Goal: Task Accomplishment & Management: Use online tool/utility

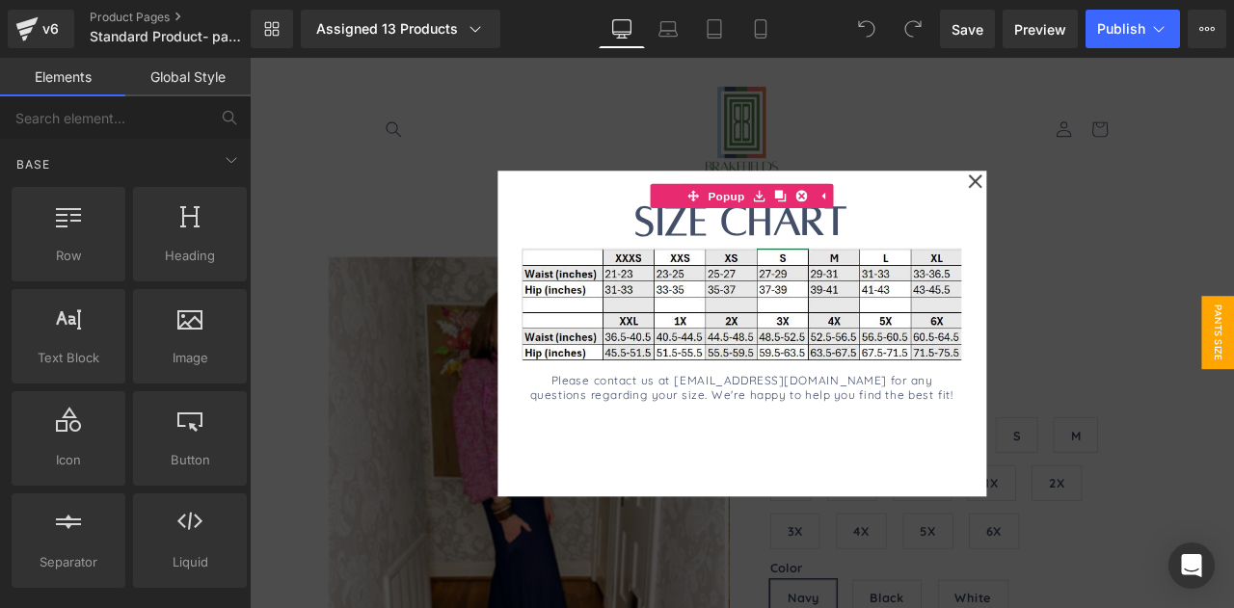
click at [436, 334] on div at bounding box center [833, 384] width 1166 height 653
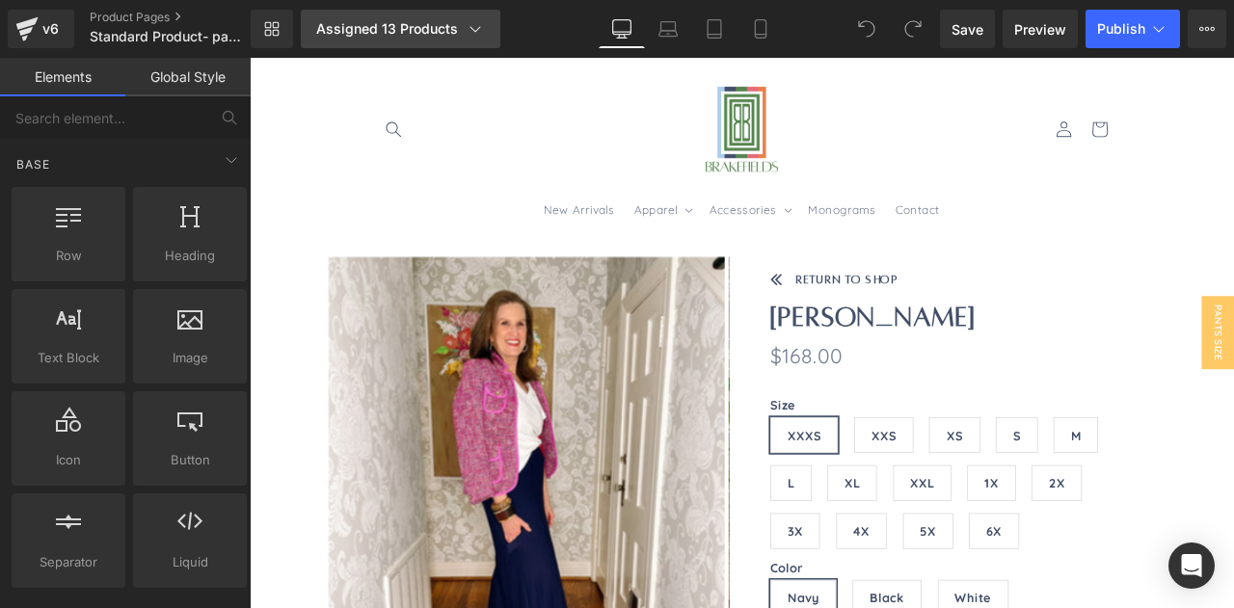
click at [368, 32] on div "Assigned 13 Products" at bounding box center [400, 28] width 169 height 19
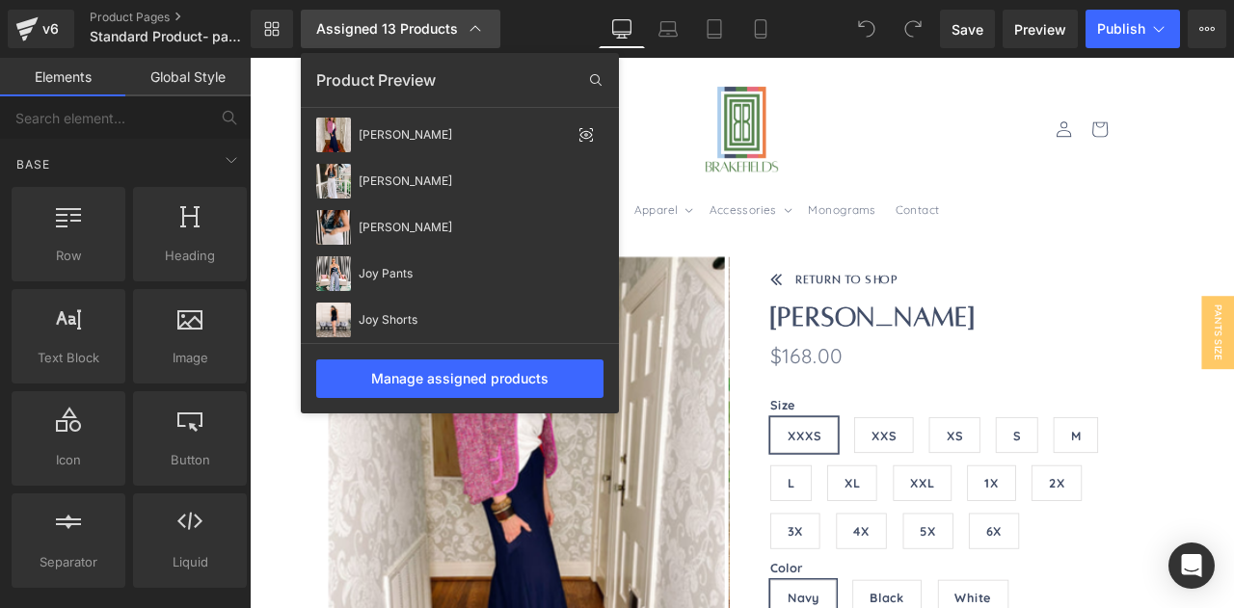
click at [368, 32] on div "Assigned 13 Products" at bounding box center [400, 28] width 169 height 19
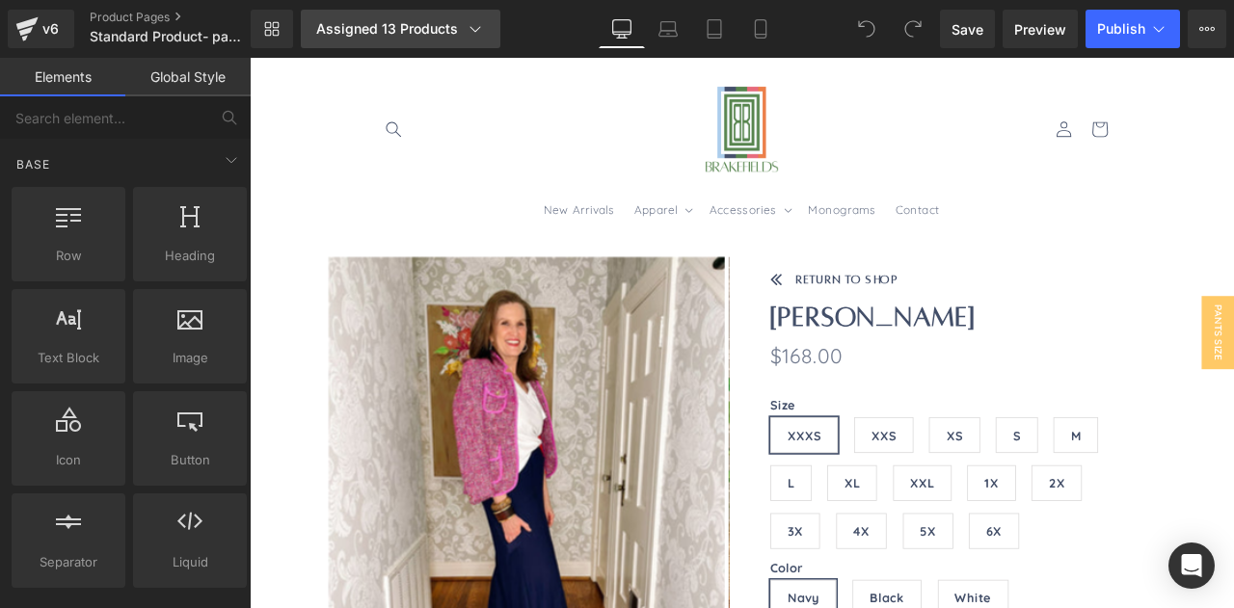
click at [368, 32] on div "Assigned 13 Products" at bounding box center [400, 28] width 169 height 19
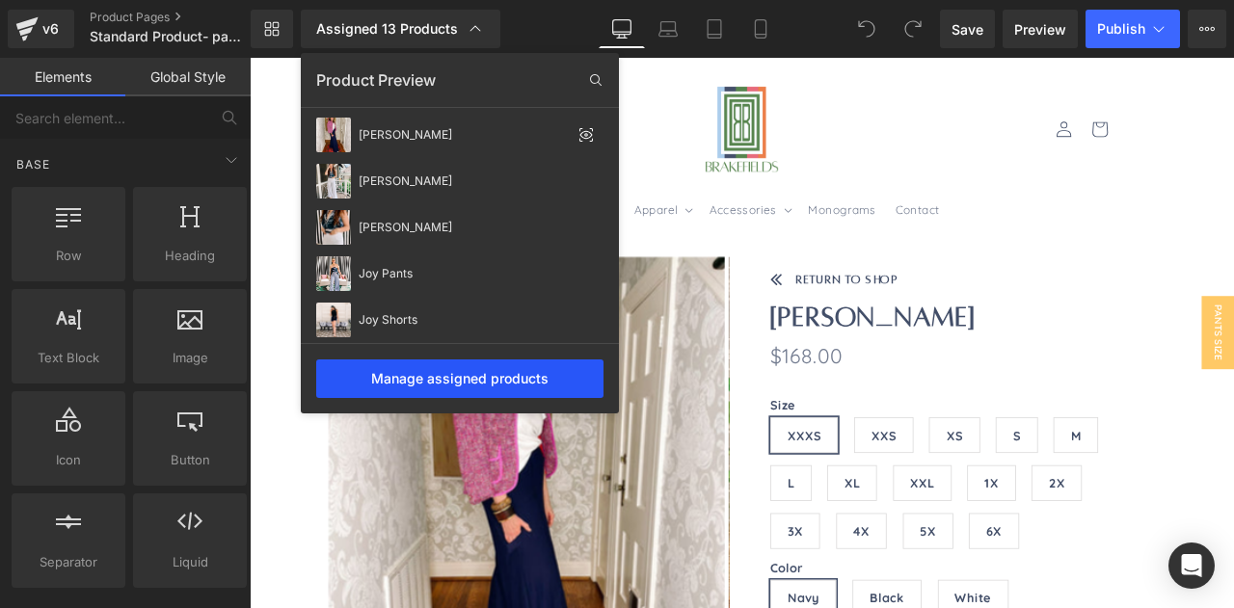
click at [426, 383] on div "Manage assigned products" at bounding box center [459, 379] width 287 height 39
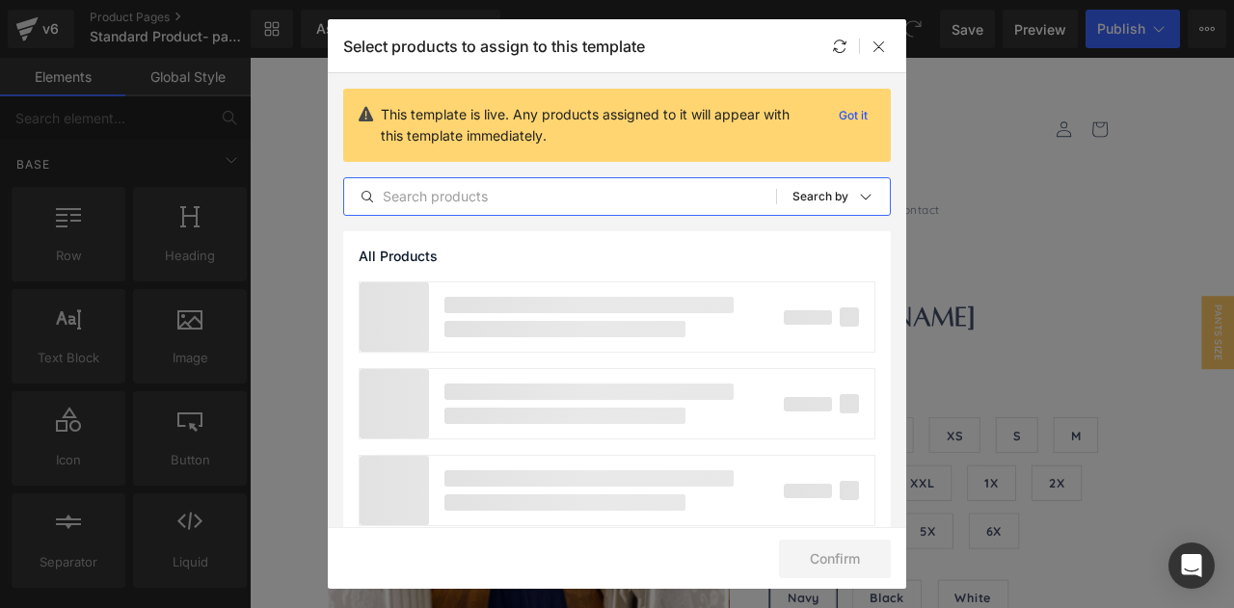
click at [482, 196] on input "text" at bounding box center [560, 196] width 432 height 23
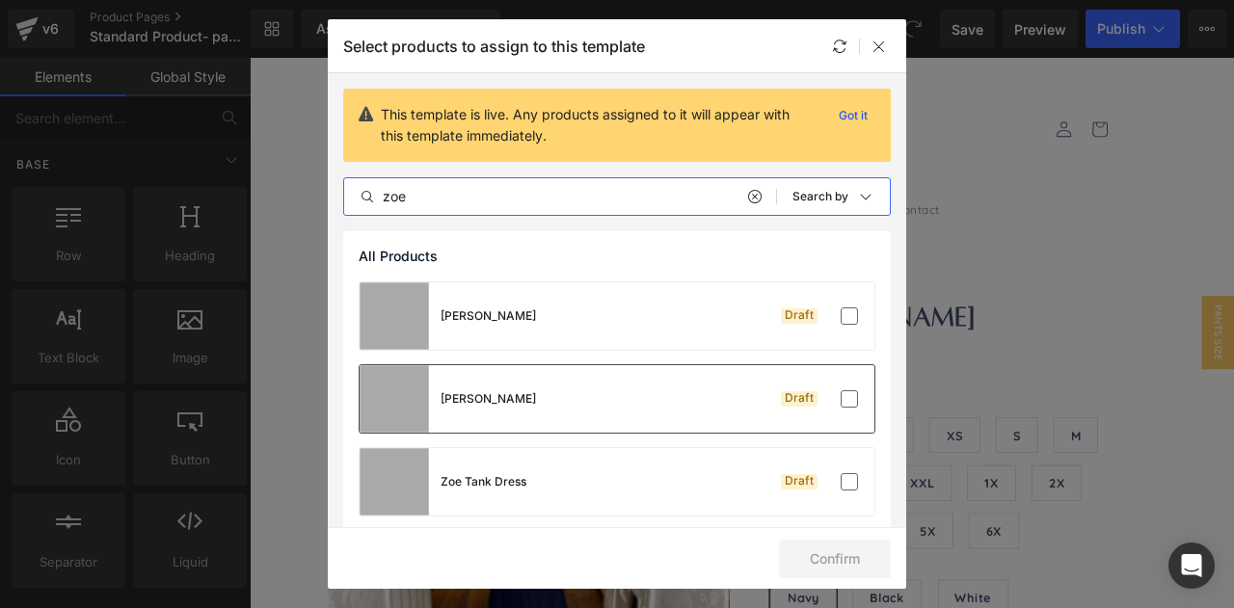
type input "zoe"
click at [525, 406] on div "Zoe Pant Draft" at bounding box center [617, 398] width 515 height 67
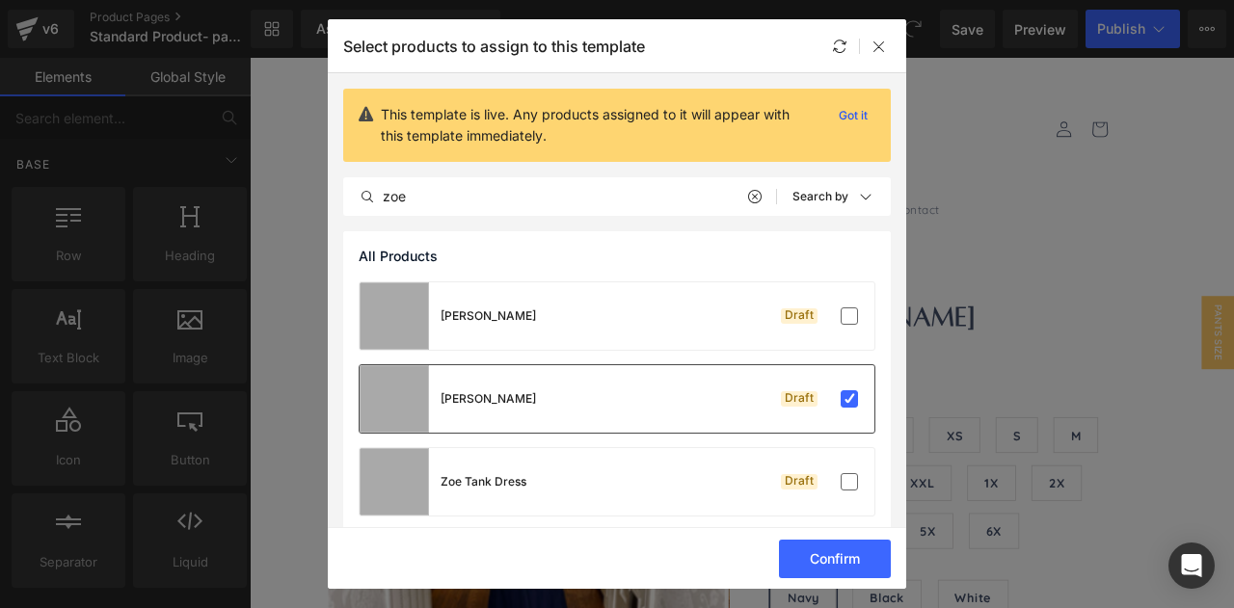
scroll to position [15, 0]
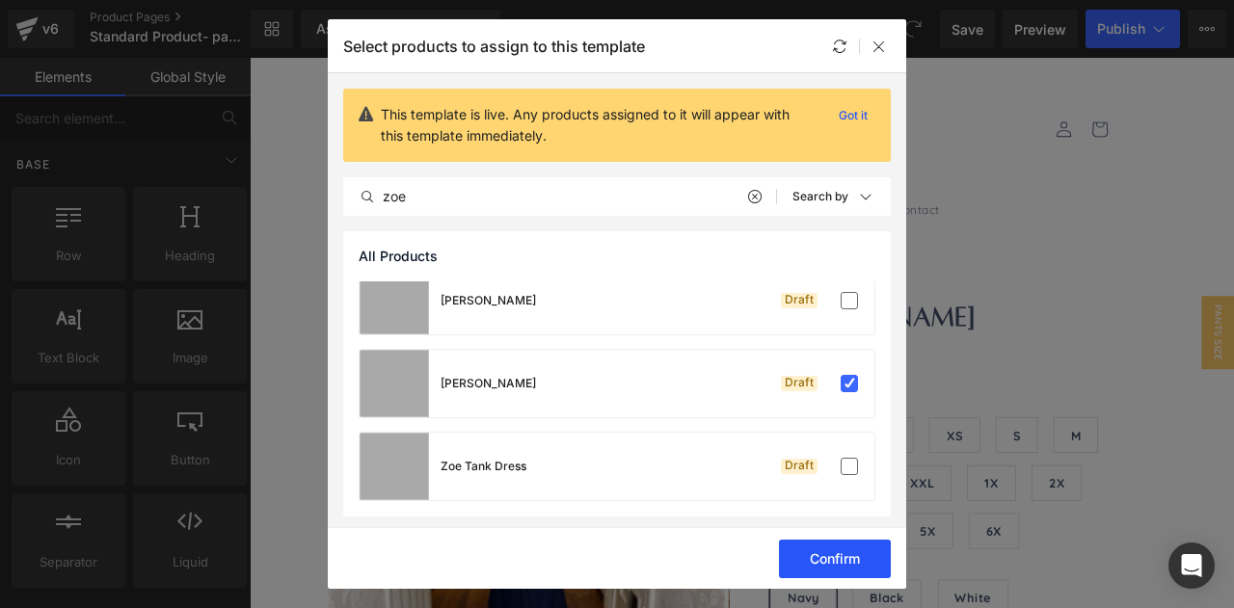
click at [835, 560] on button "Confirm" at bounding box center [835, 559] width 112 height 39
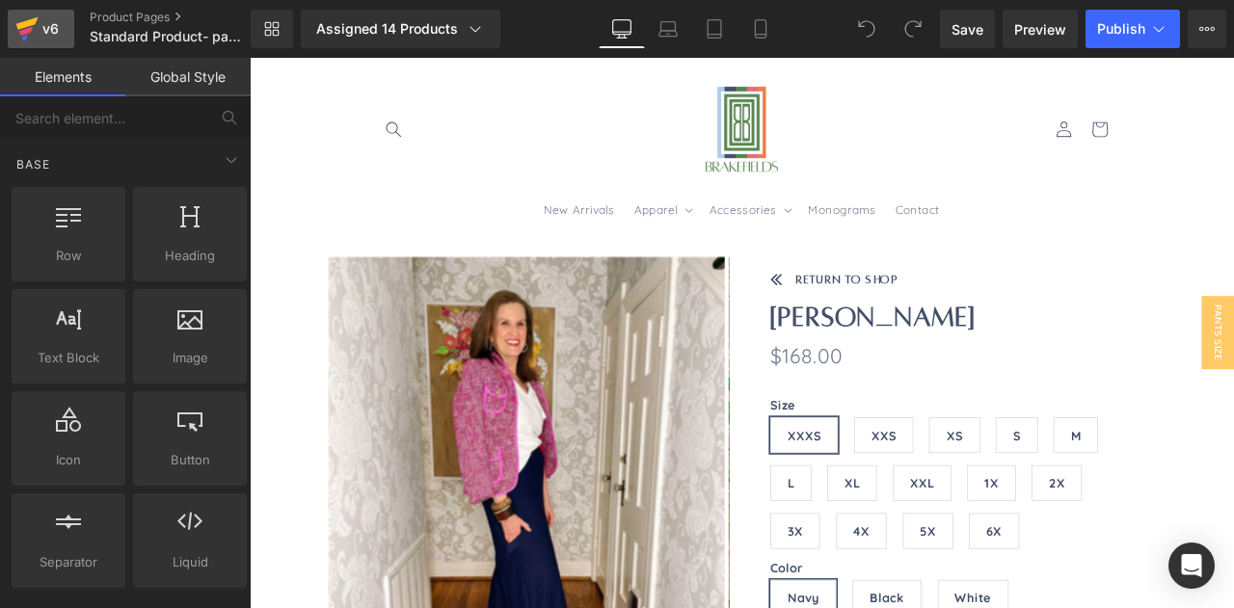
click at [30, 33] on icon at bounding box center [26, 29] width 23 height 48
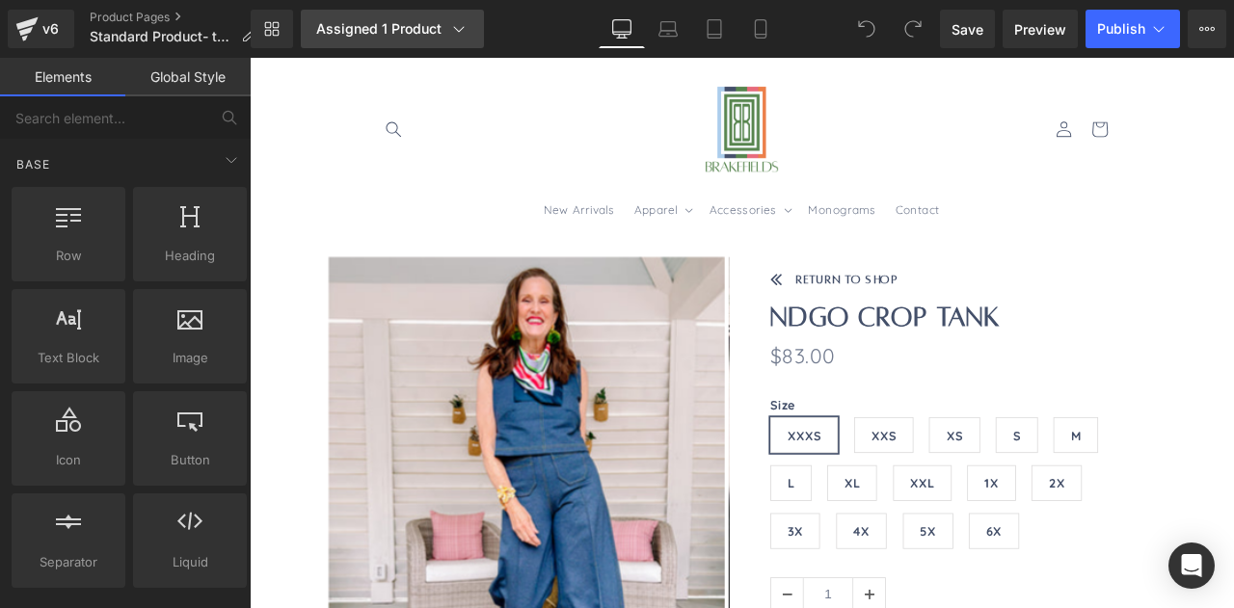
click at [446, 40] on link "Assigned 1 Product" at bounding box center [392, 29] width 183 height 39
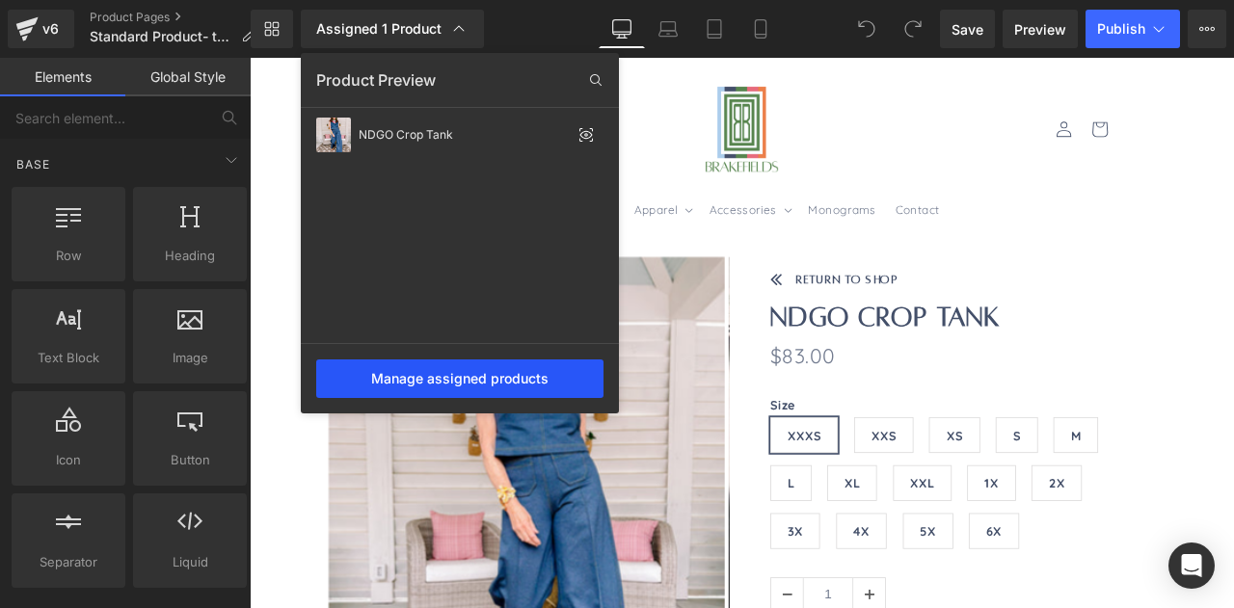
click at [399, 371] on div "Manage assigned products" at bounding box center [459, 379] width 287 height 39
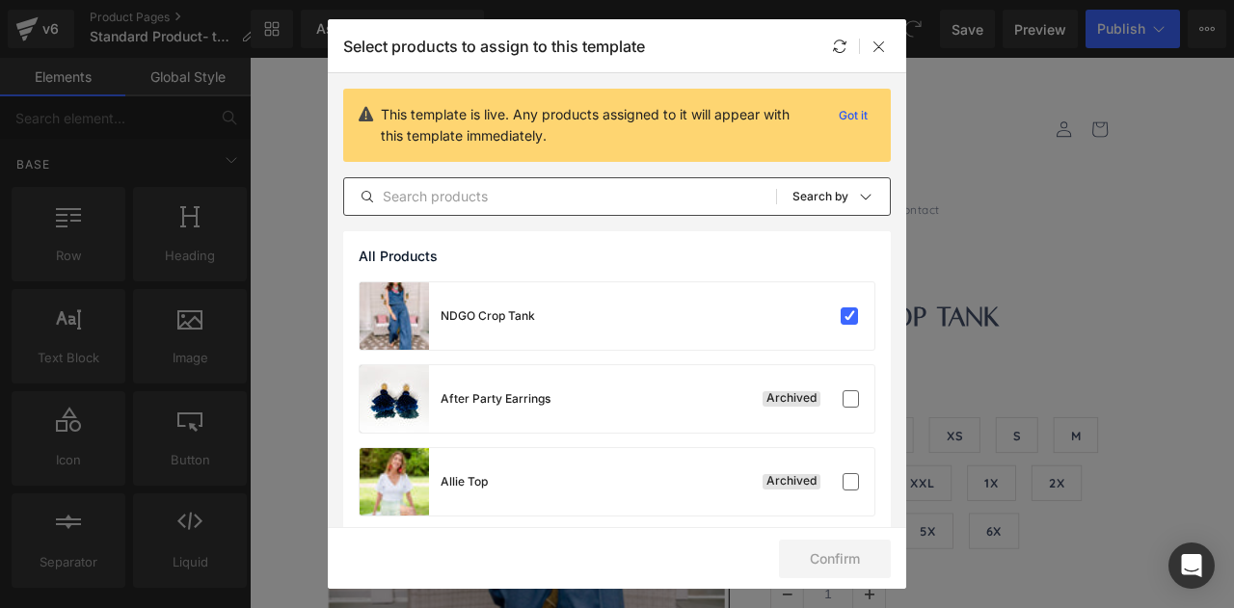
click at [484, 196] on input "text" at bounding box center [560, 196] width 432 height 23
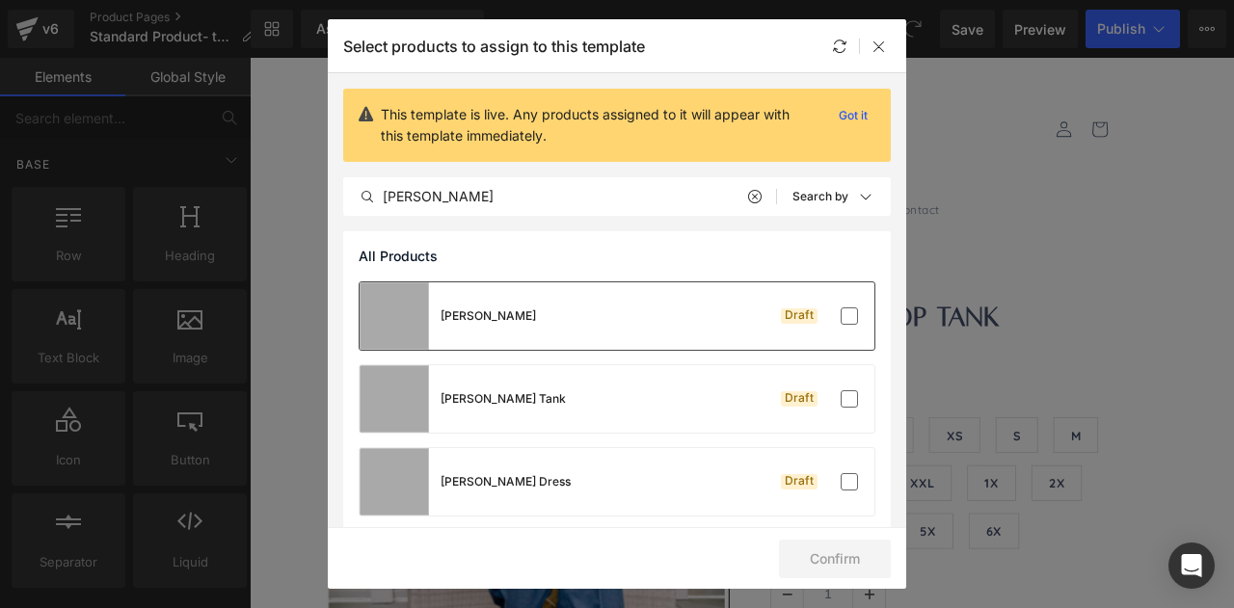
click at [589, 305] on div "Olivia Crop Draft" at bounding box center [617, 315] width 515 height 67
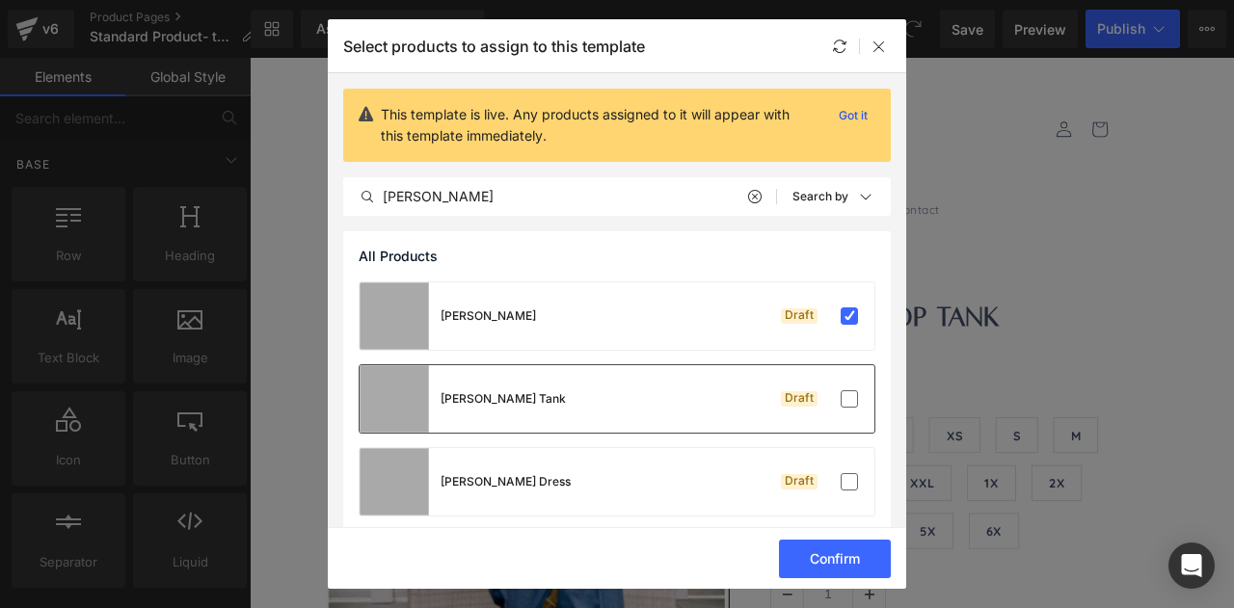
click at [565, 392] on div "Olivia Crop Tank Draft" at bounding box center [617, 398] width 515 height 67
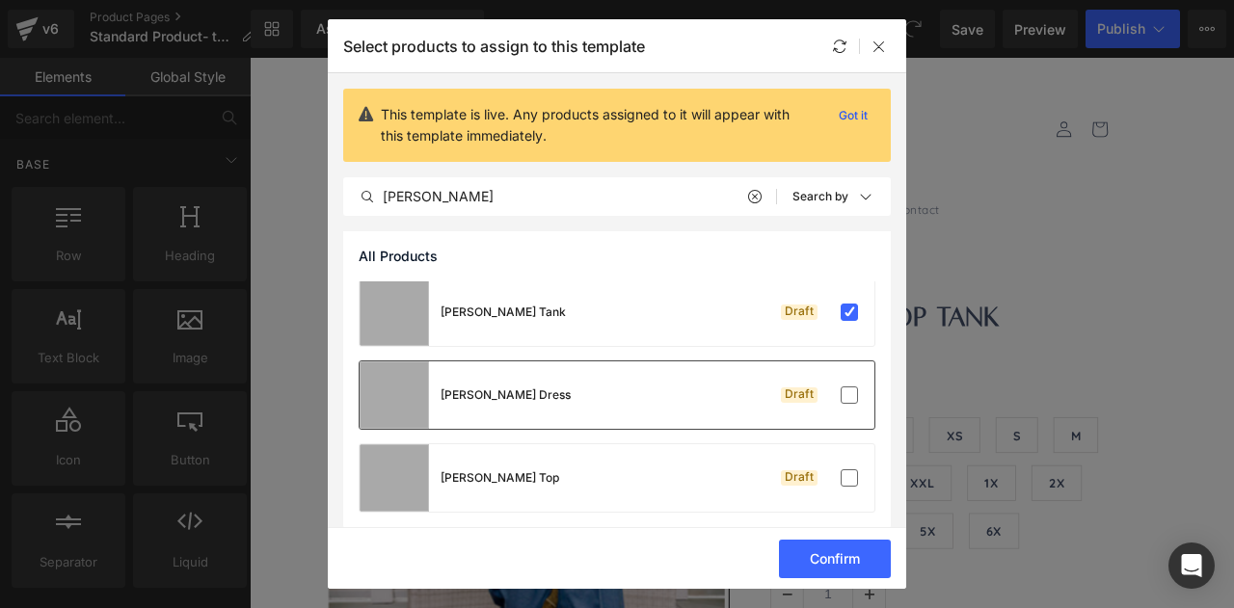
scroll to position [98, 0]
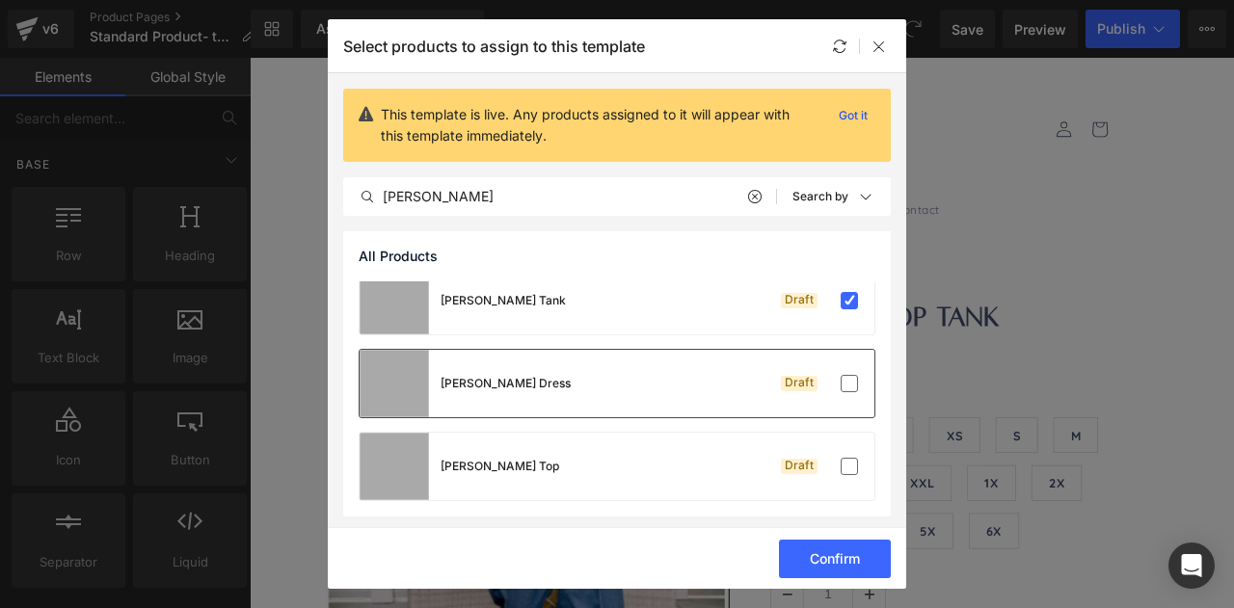
click at [563, 467] on div "Olivia Top Draft" at bounding box center [617, 466] width 515 height 67
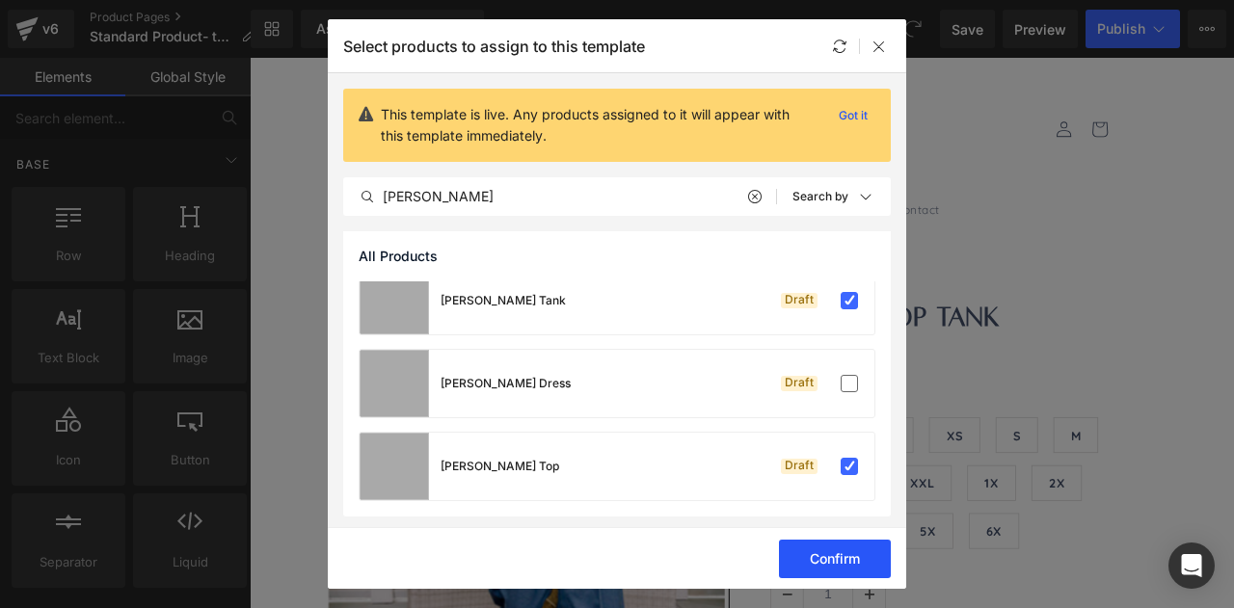
click at [801, 560] on button "Confirm" at bounding box center [835, 559] width 112 height 39
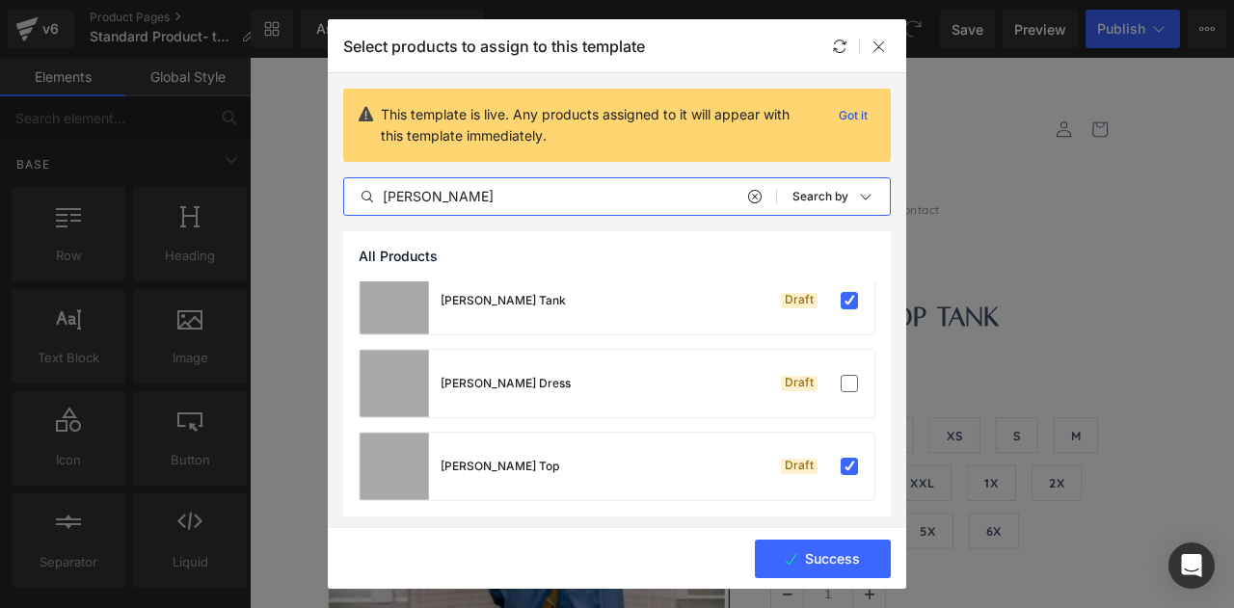
click at [582, 193] on input "olivia" at bounding box center [560, 196] width 432 height 23
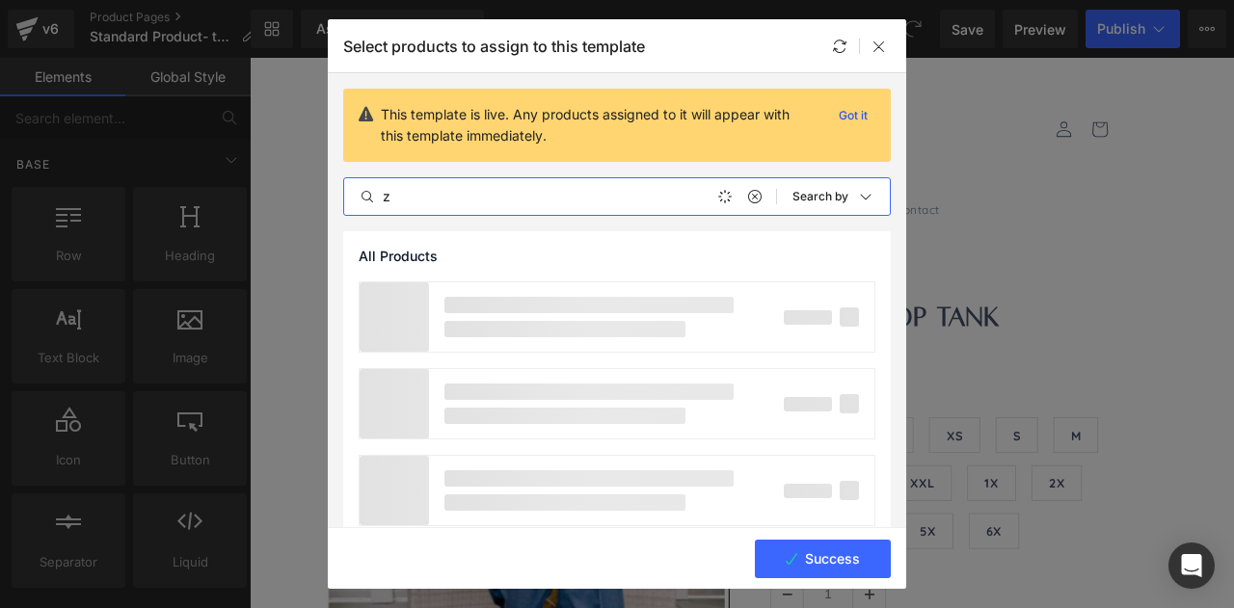
type input "zo"
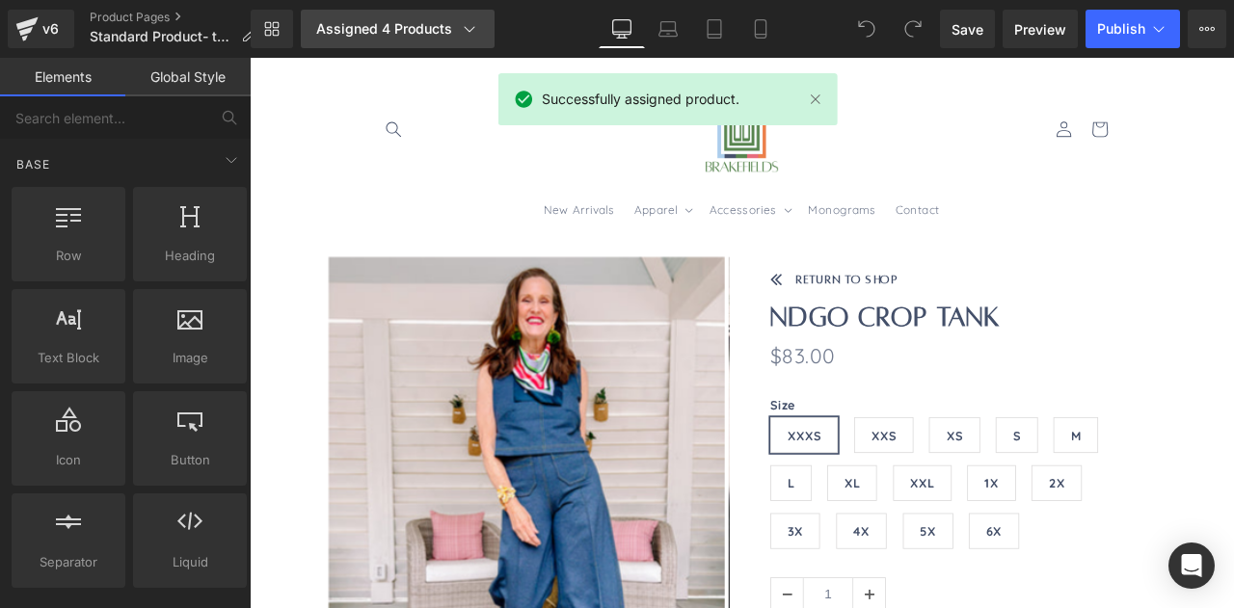
click at [411, 16] on link "Assigned 4 Products" at bounding box center [398, 29] width 194 height 39
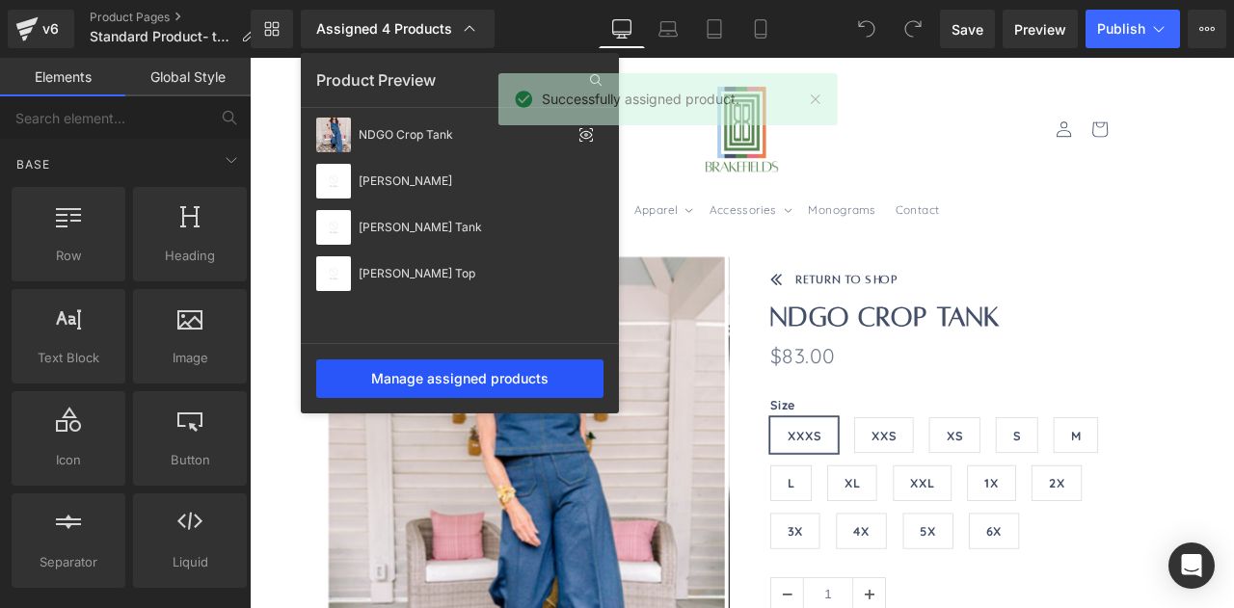
click at [461, 373] on div "Manage assigned products" at bounding box center [459, 379] width 287 height 39
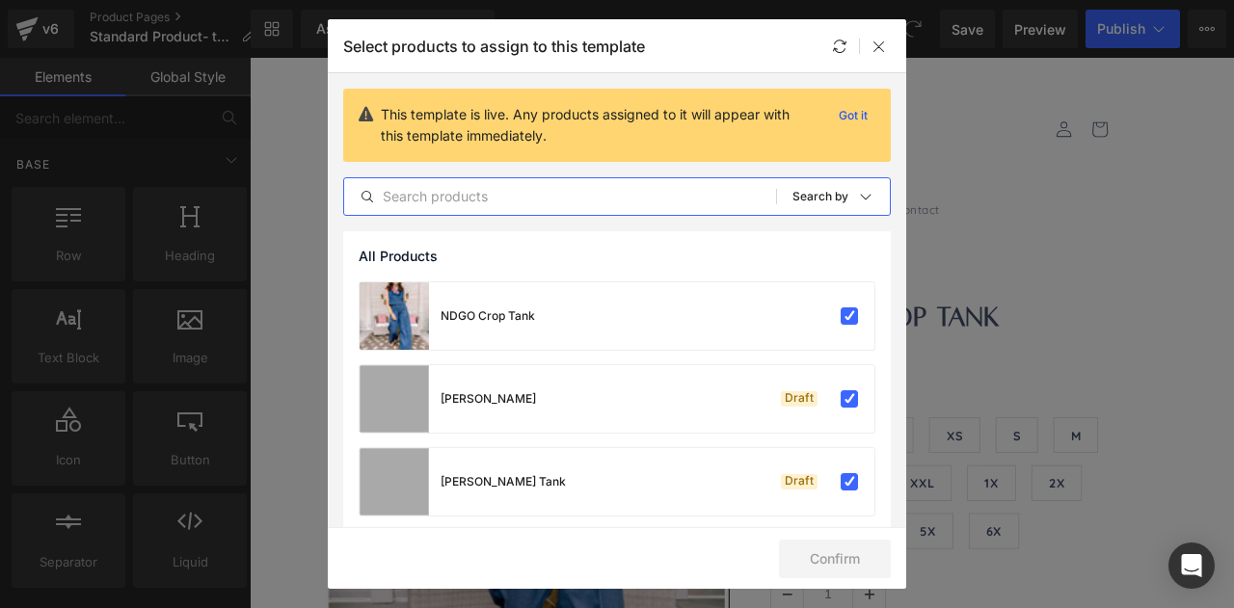
click at [465, 206] on input "text" at bounding box center [560, 196] width 432 height 23
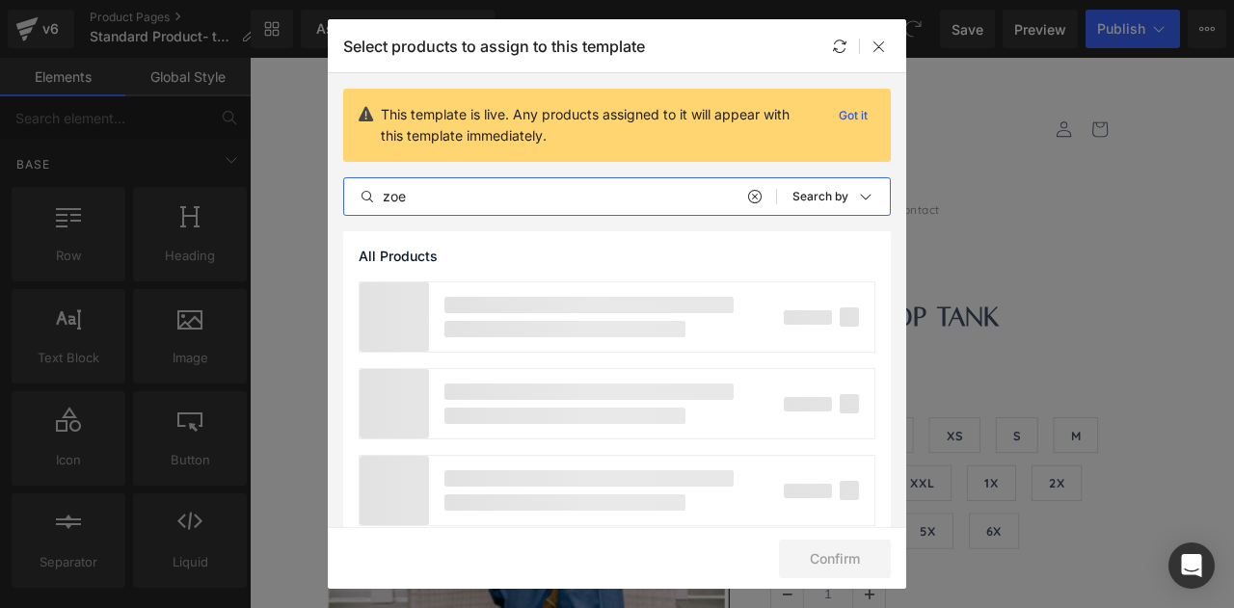
type input "zoe"
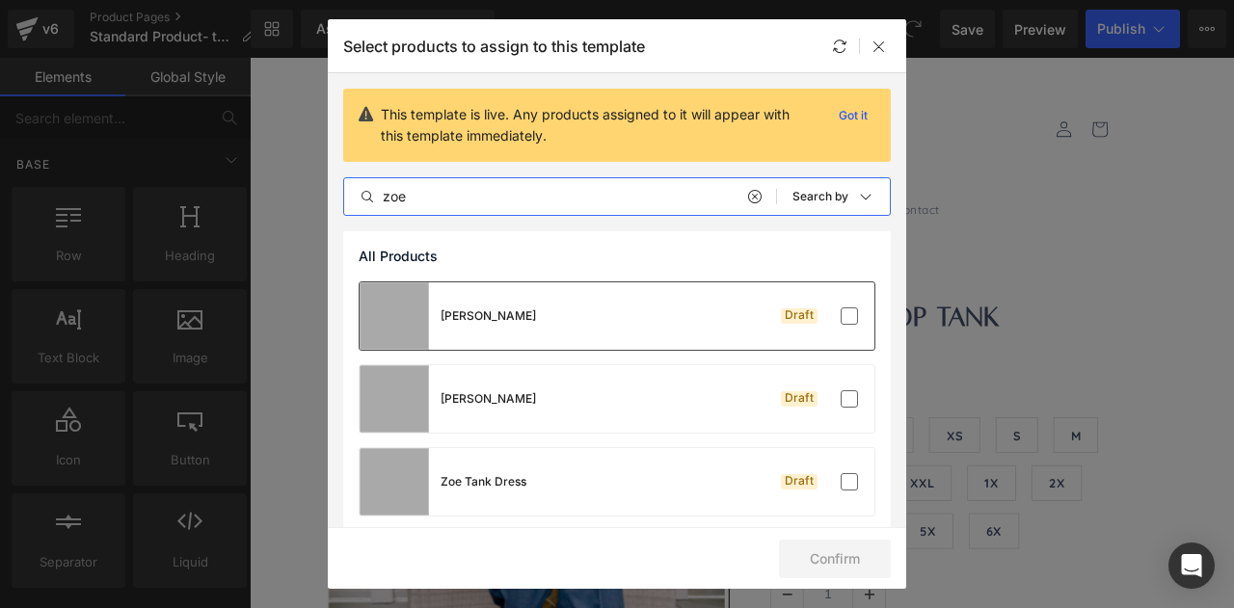
scroll to position [15, 0]
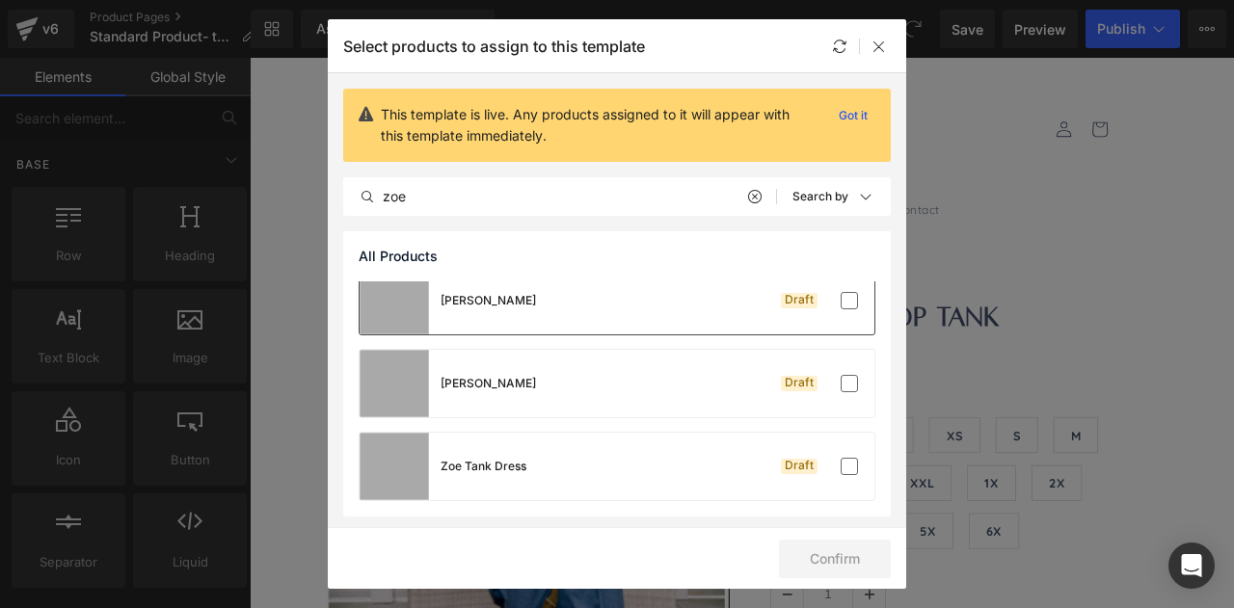
click at [530, 322] on div "Zoe Crop Draft" at bounding box center [617, 300] width 515 height 67
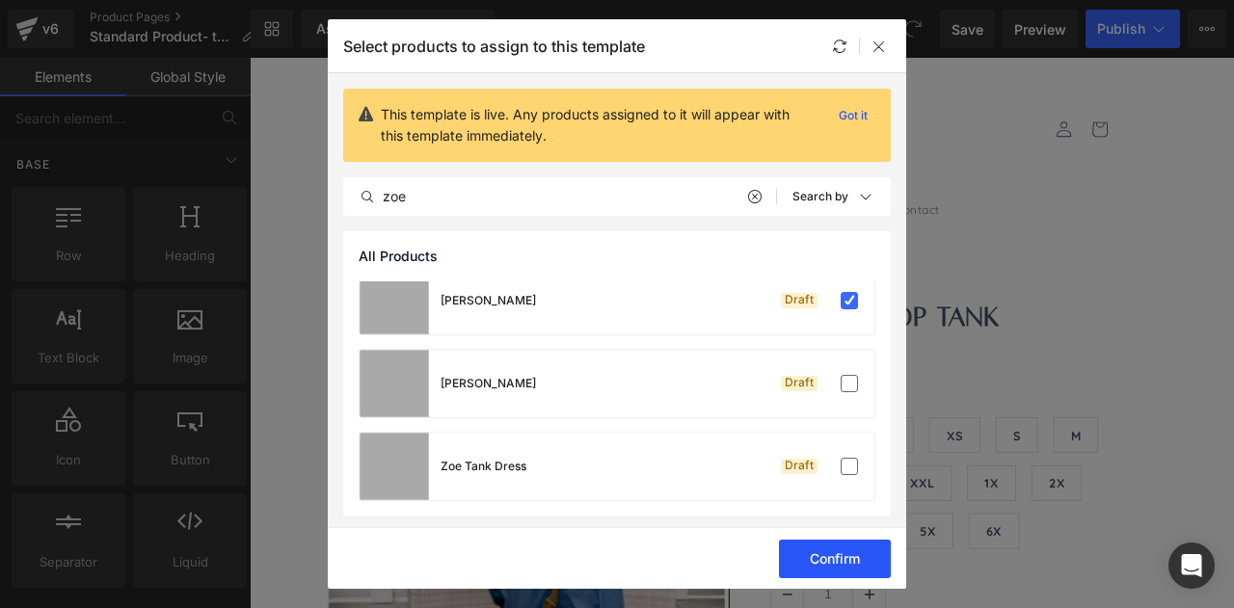
click at [835, 559] on button "Confirm" at bounding box center [835, 559] width 112 height 39
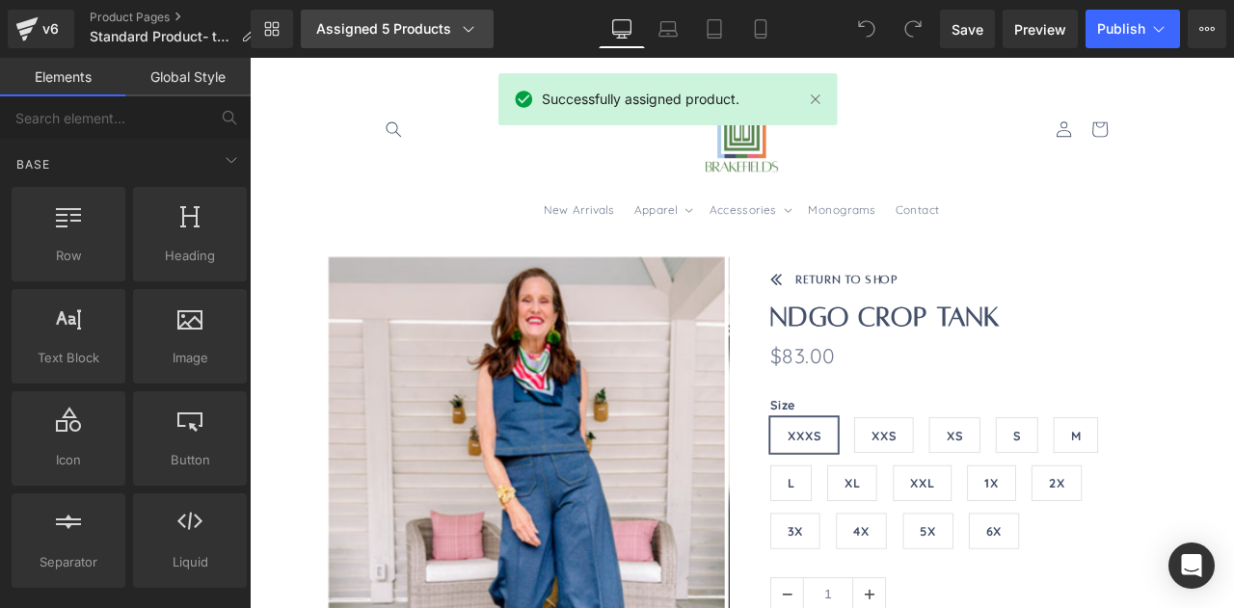
click at [360, 20] on div "Assigned 5 Products" at bounding box center [397, 28] width 162 height 19
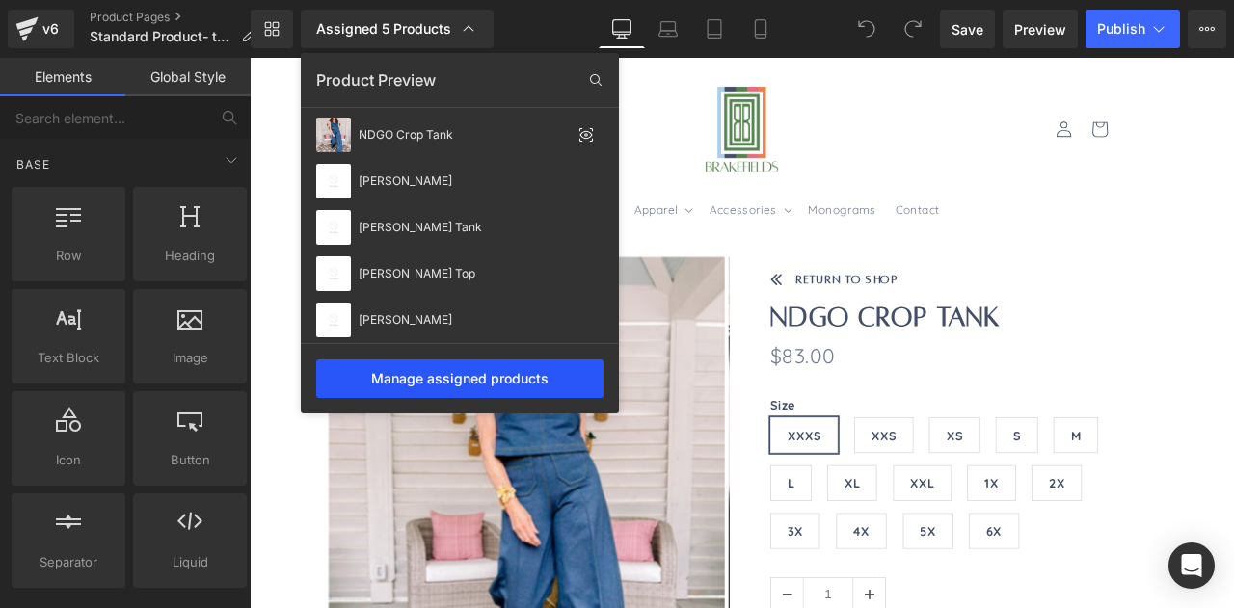
click at [414, 383] on div "Manage assigned products" at bounding box center [459, 379] width 287 height 39
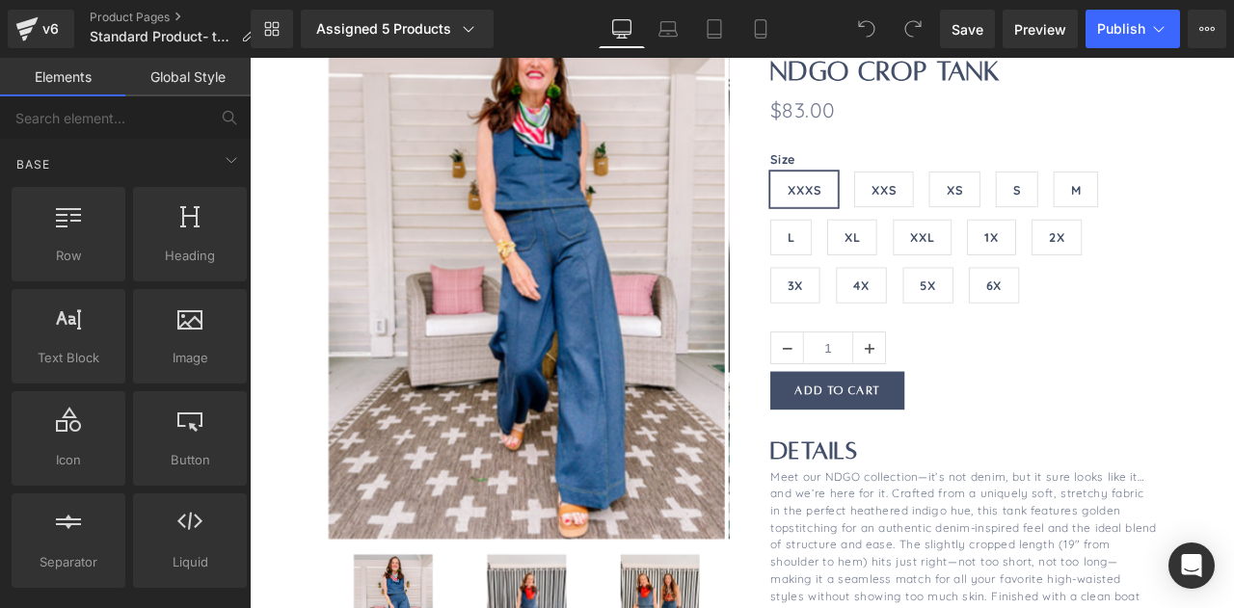
scroll to position [0, 0]
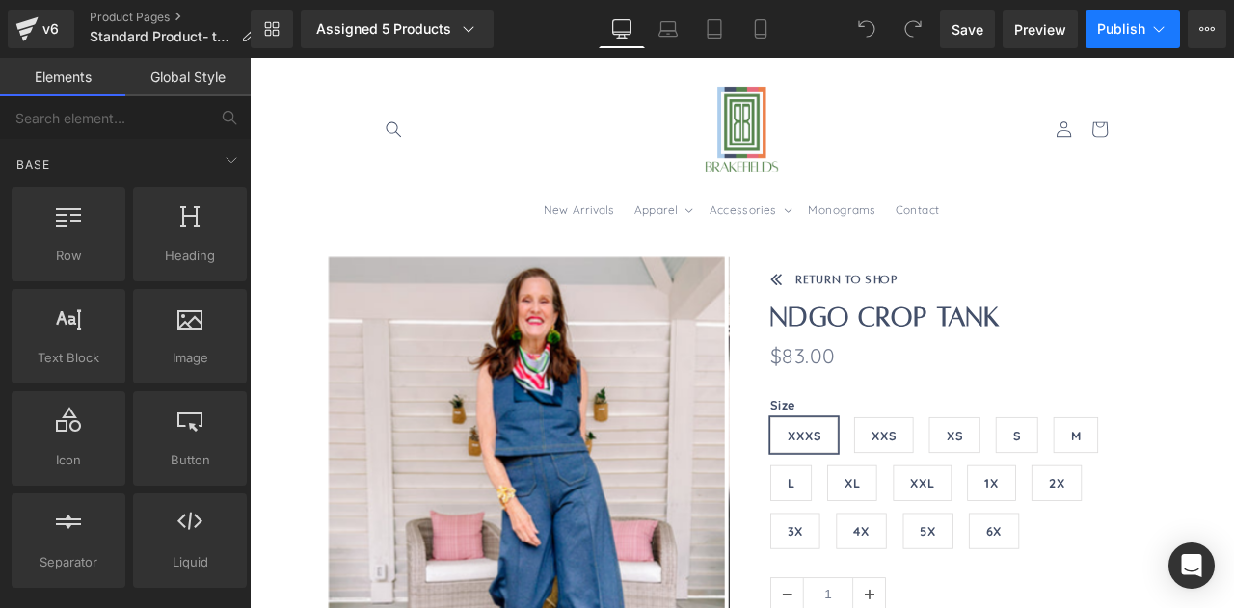
click at [1127, 21] on span "Publish" at bounding box center [1121, 28] width 48 height 15
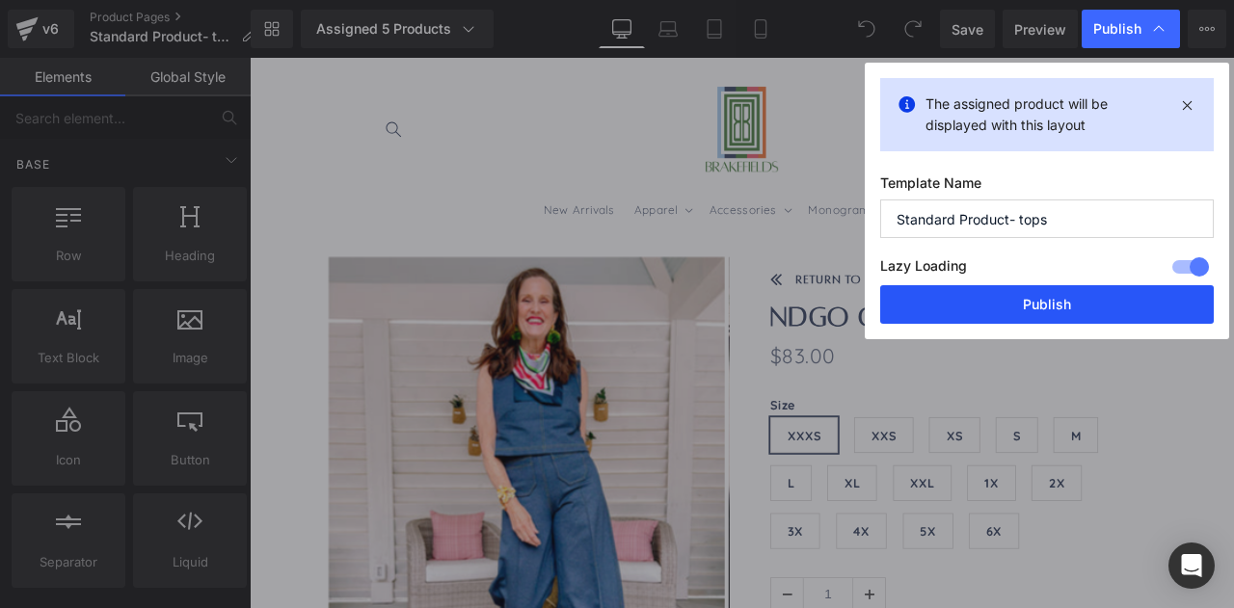
click at [990, 307] on button "Publish" at bounding box center [1047, 304] width 334 height 39
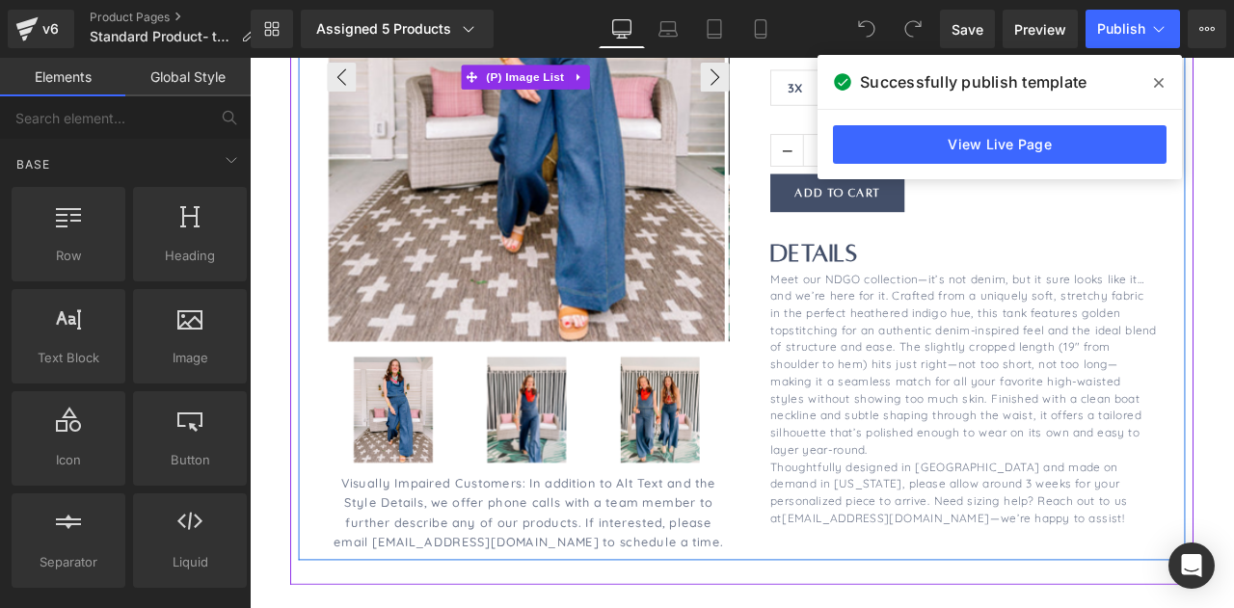
scroll to position [526, 0]
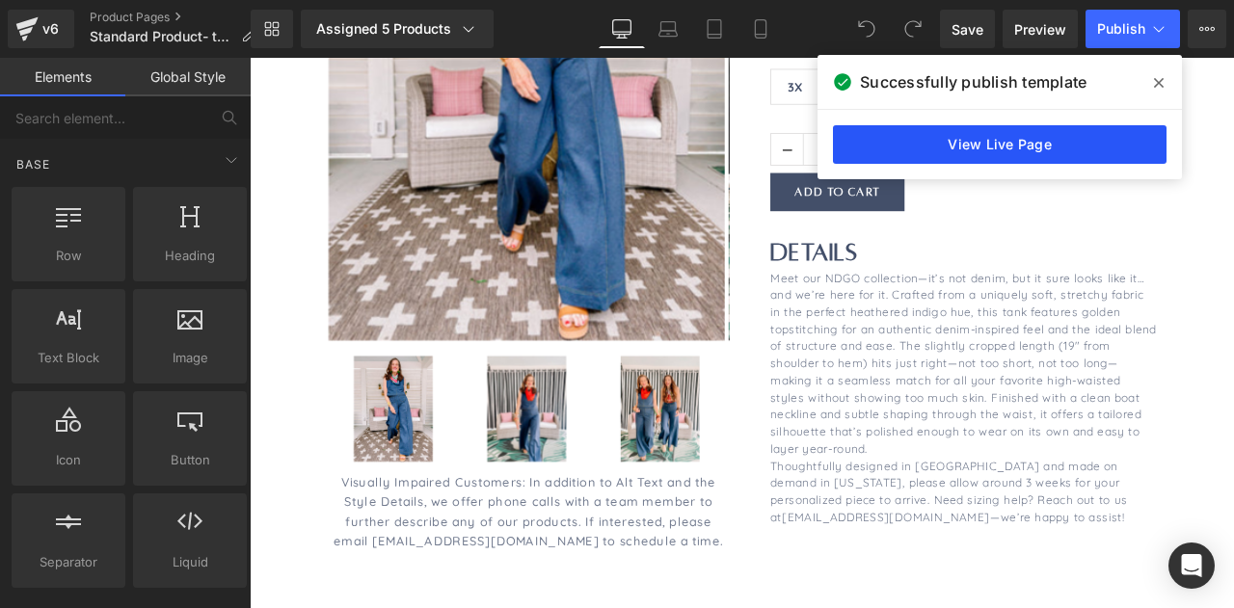
click at [918, 136] on link "View Live Page" at bounding box center [1000, 144] width 334 height 39
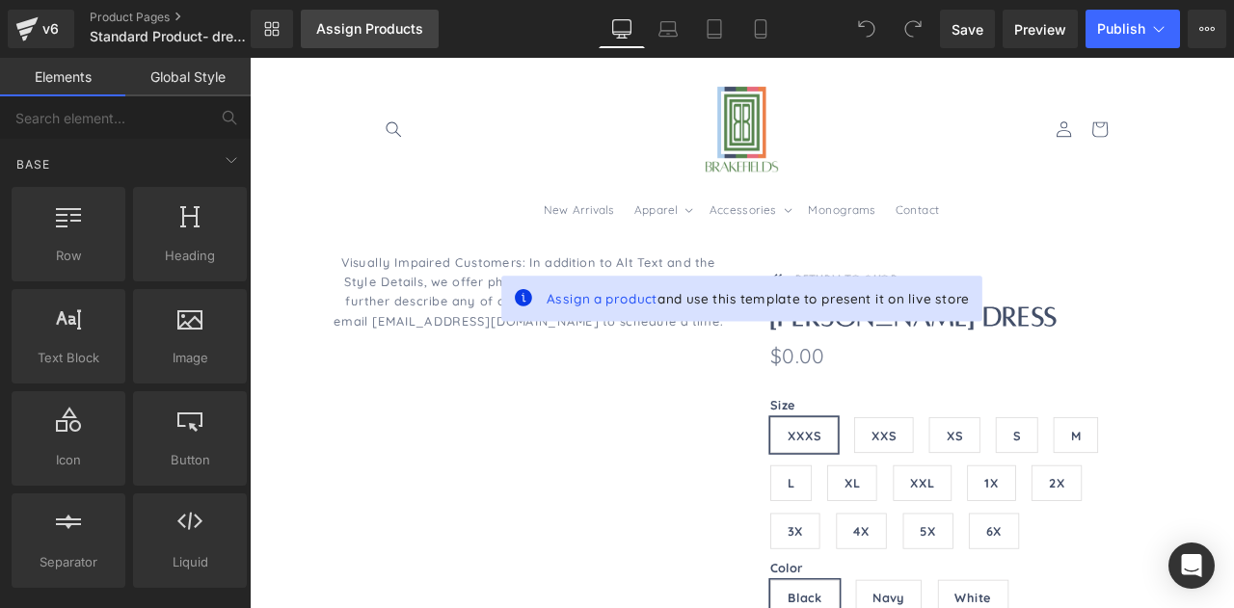
click at [357, 31] on div "Assign Products" at bounding box center [369, 28] width 107 height 15
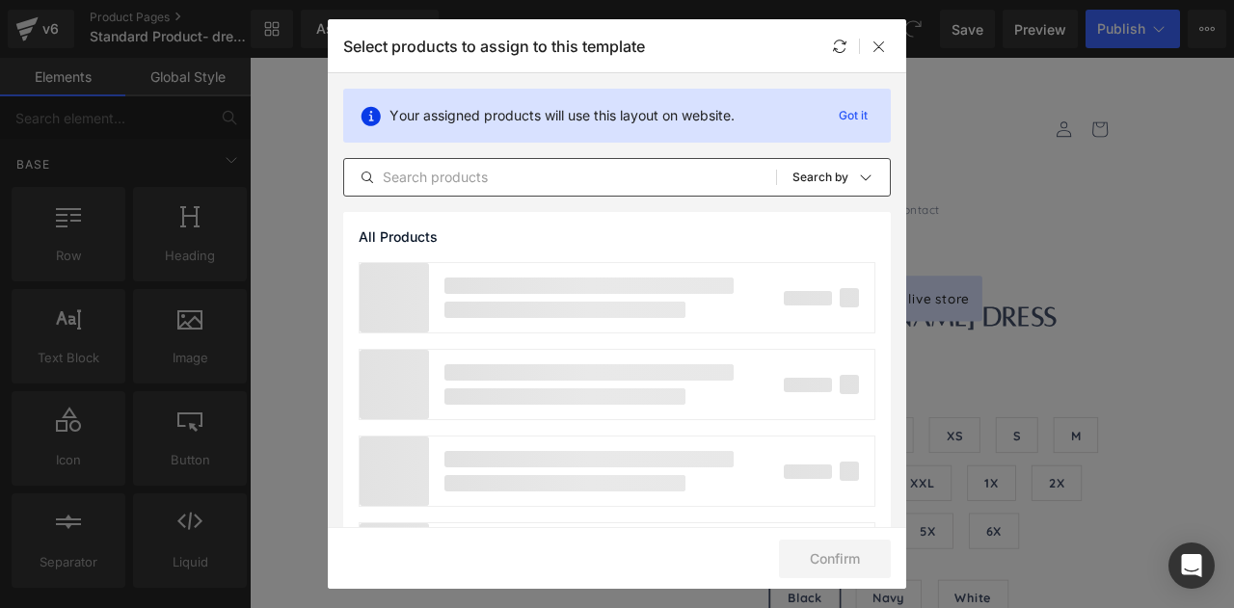
click at [503, 174] on input "text" at bounding box center [560, 177] width 432 height 23
type input "olivia"
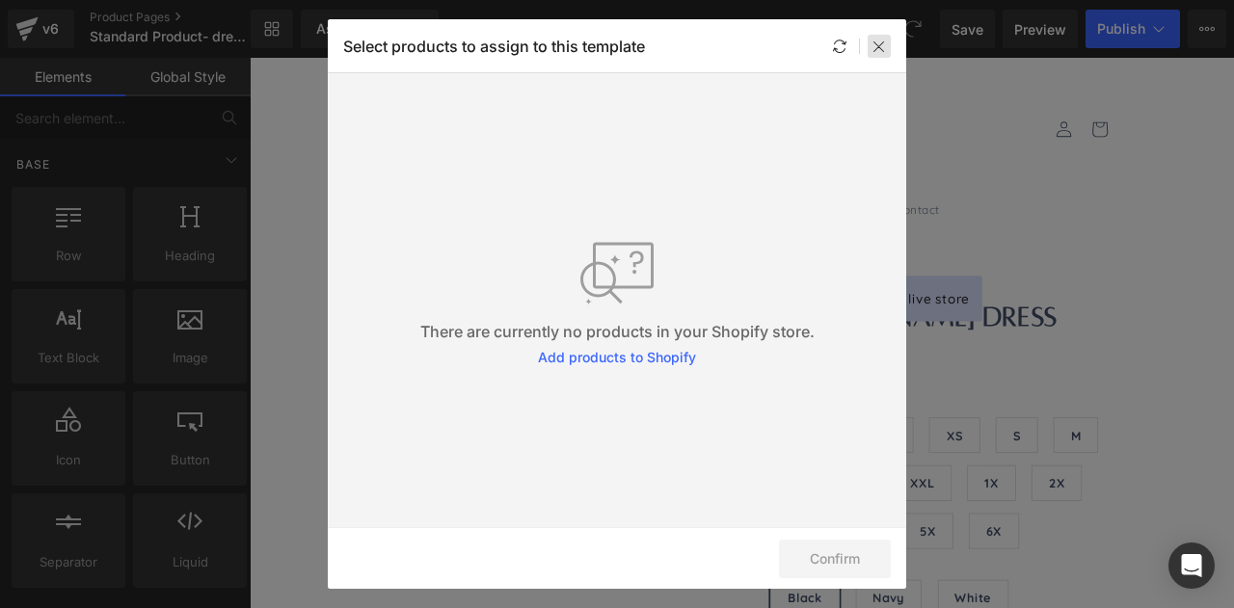
click at [873, 42] on icon at bounding box center [878, 46] width 15 height 15
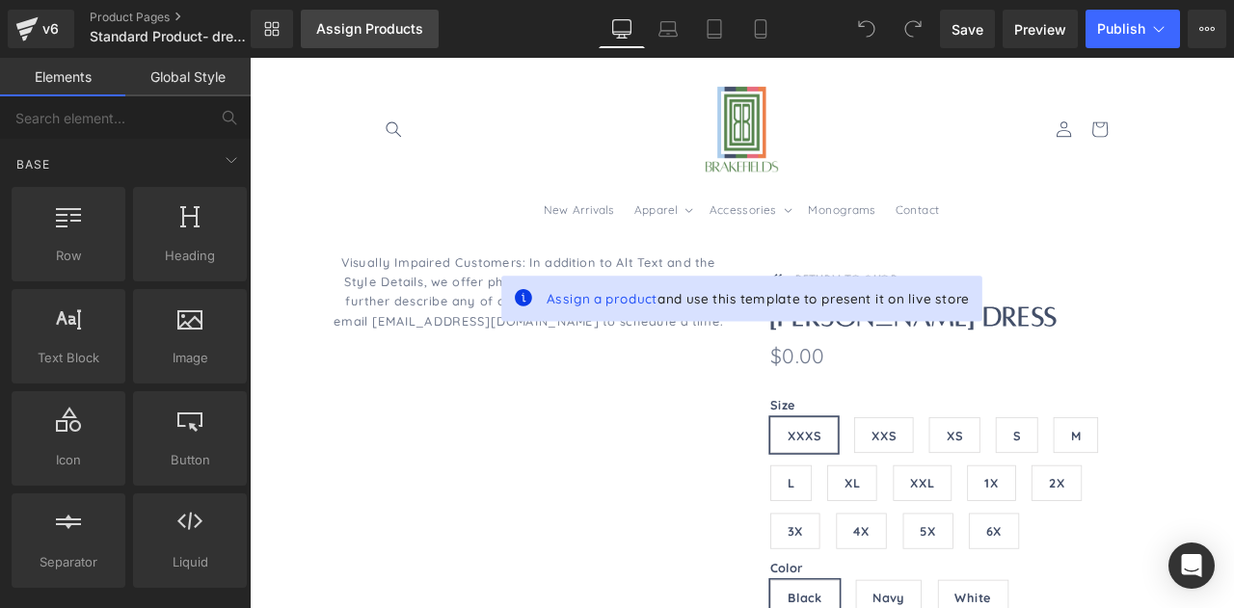
click at [381, 31] on div "Assign Products" at bounding box center [369, 28] width 107 height 15
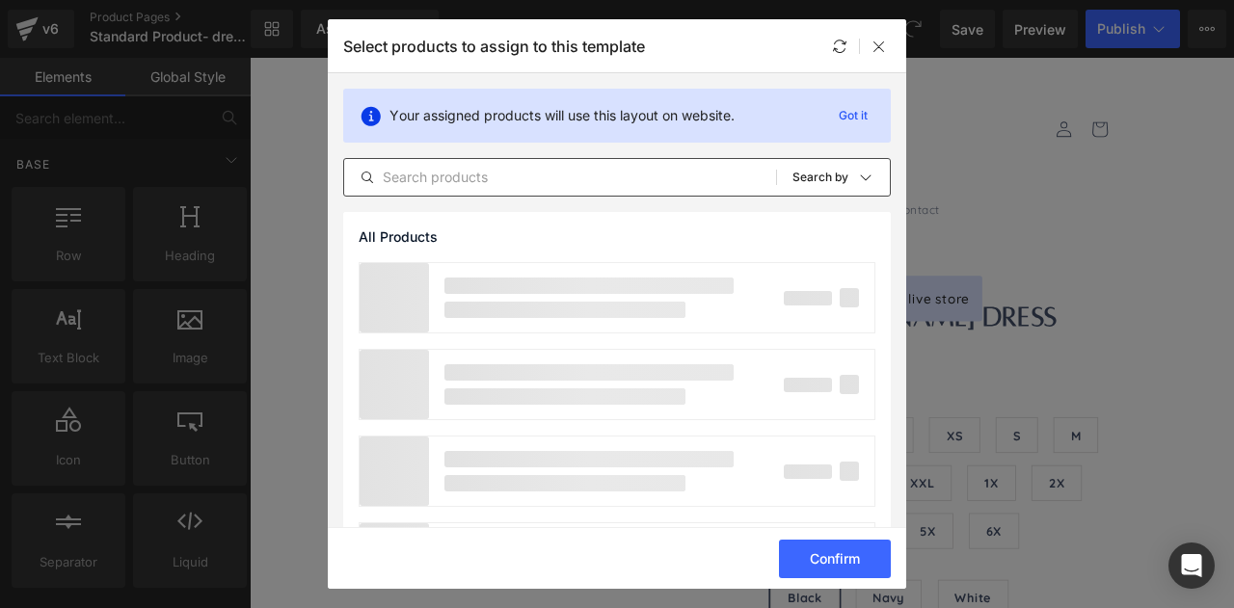
click at [448, 174] on input "text" at bounding box center [560, 177] width 432 height 23
type input "olivia"
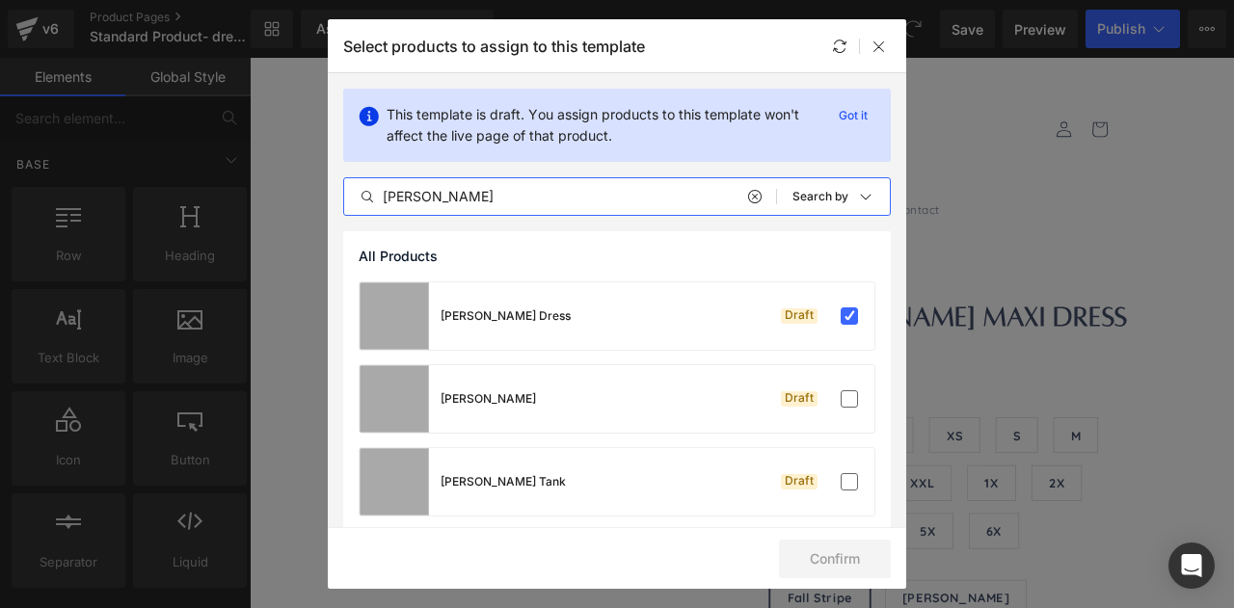
click at [833, 227] on div "This template is draft. You assign products to this template won't affect the l…" at bounding box center [617, 152] width 578 height 158
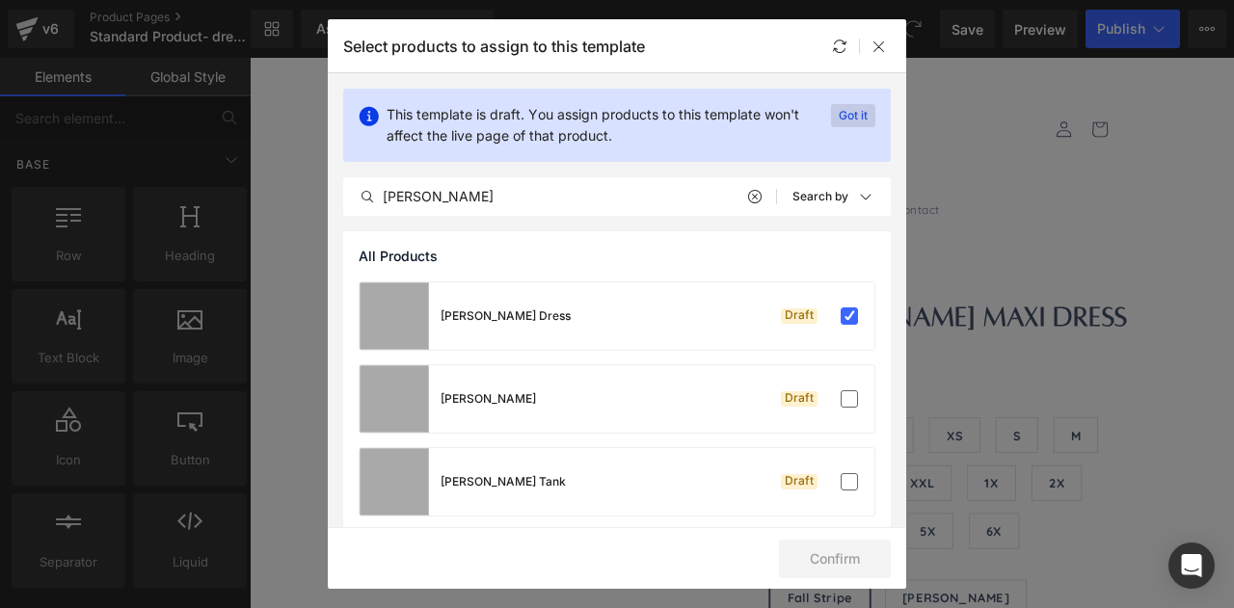
click at [850, 113] on p "Got it" at bounding box center [853, 115] width 44 height 23
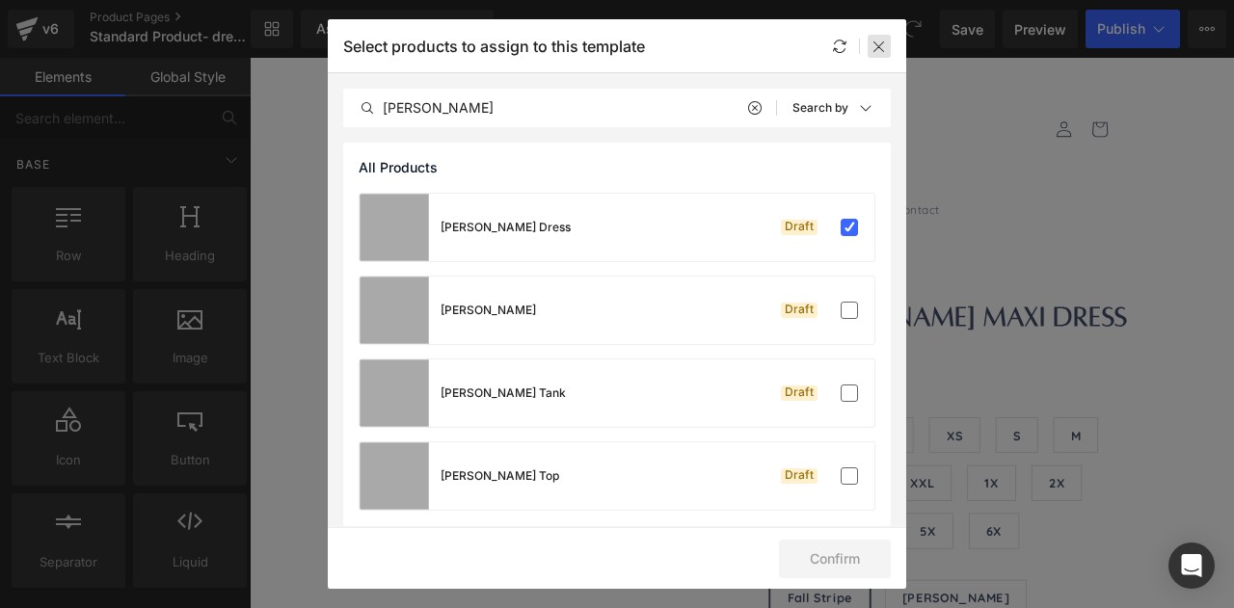
click at [885, 51] on icon at bounding box center [878, 46] width 15 height 15
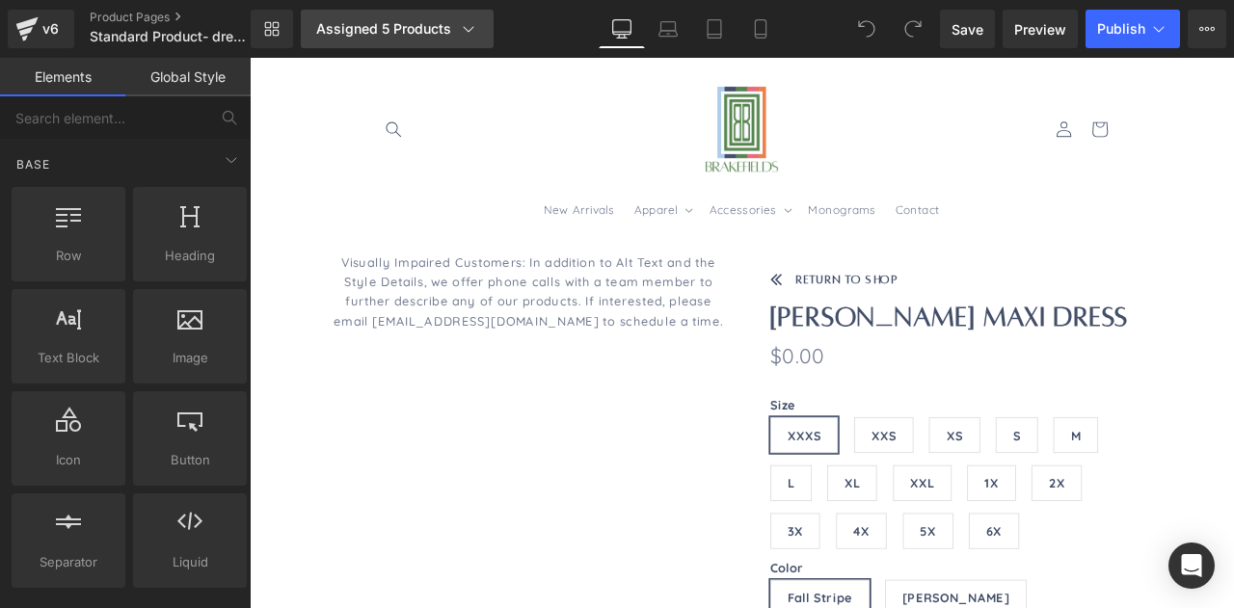
click at [440, 36] on div "Assigned 5 Products" at bounding box center [397, 28] width 162 height 19
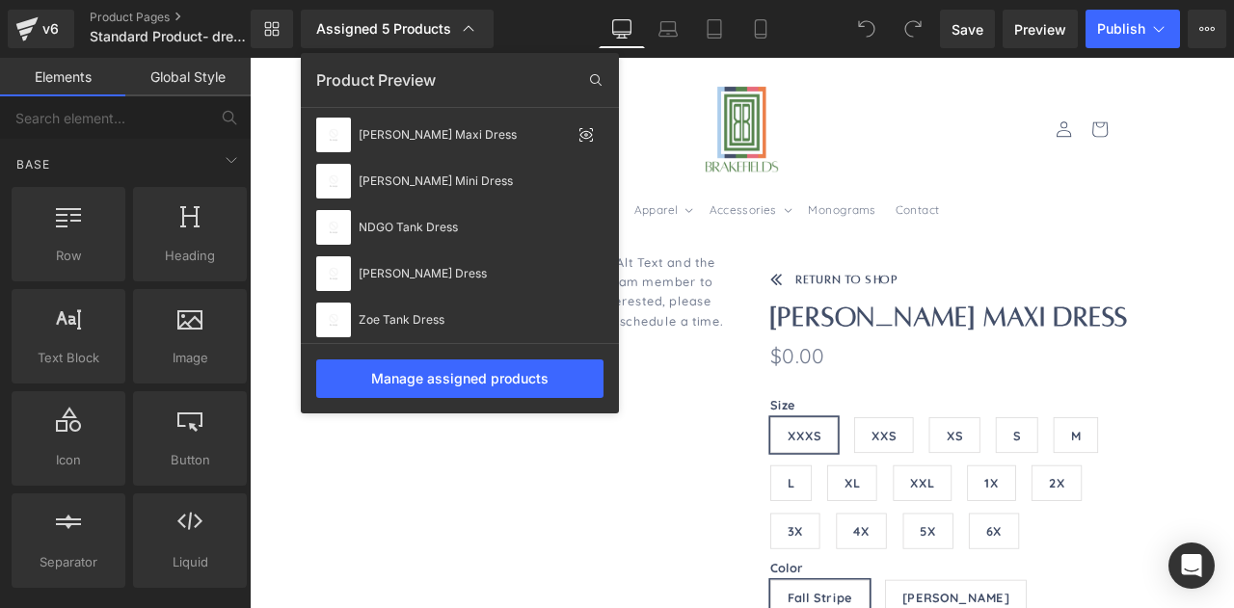
click at [769, 297] on div at bounding box center [742, 333] width 984 height 550
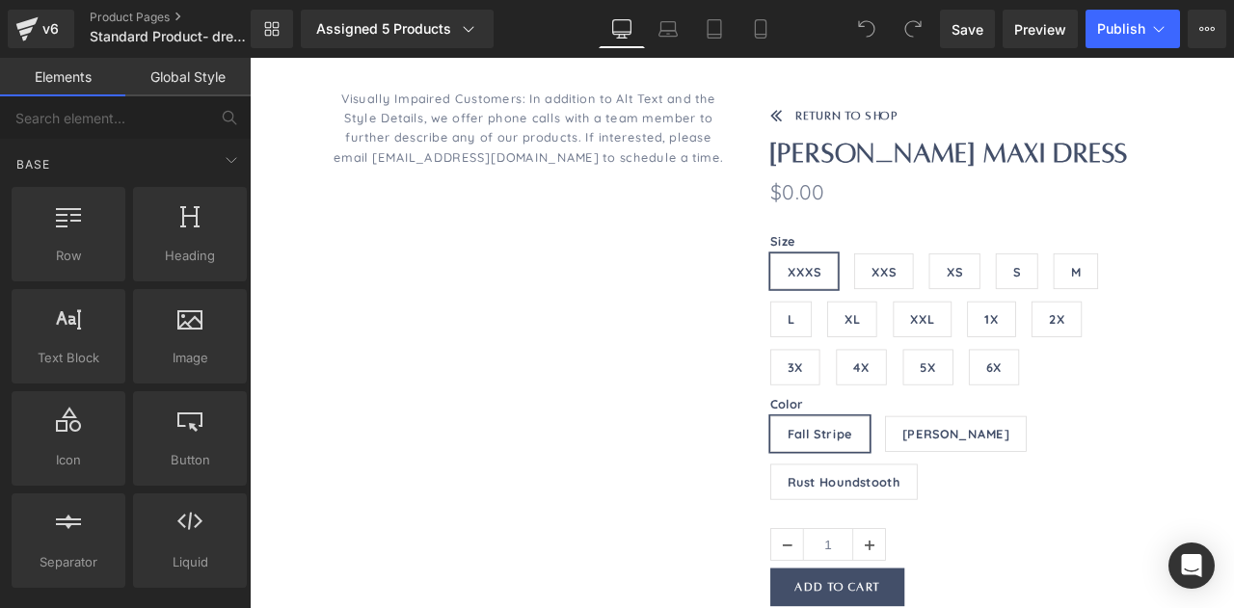
scroll to position [195, 0]
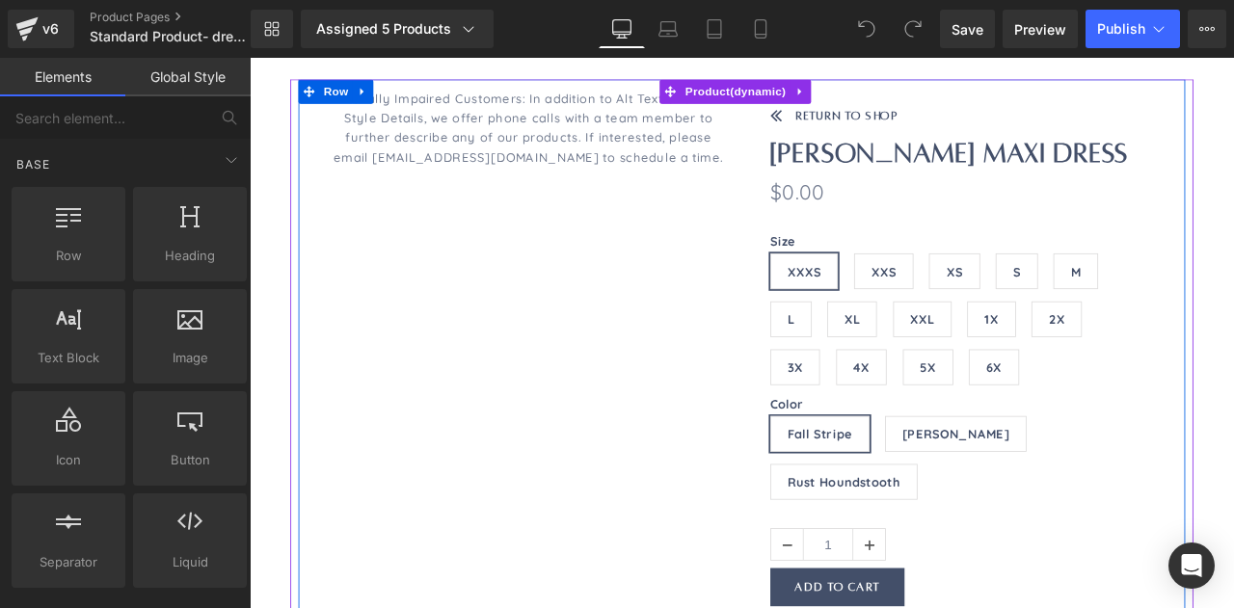
click at [1233, 317] on div "Icon Return to Shop Text Block Row Miah Maxi Dress (P) Title $0 $0.00 (P) Price…" at bounding box center [1086, 606] width 506 height 1047
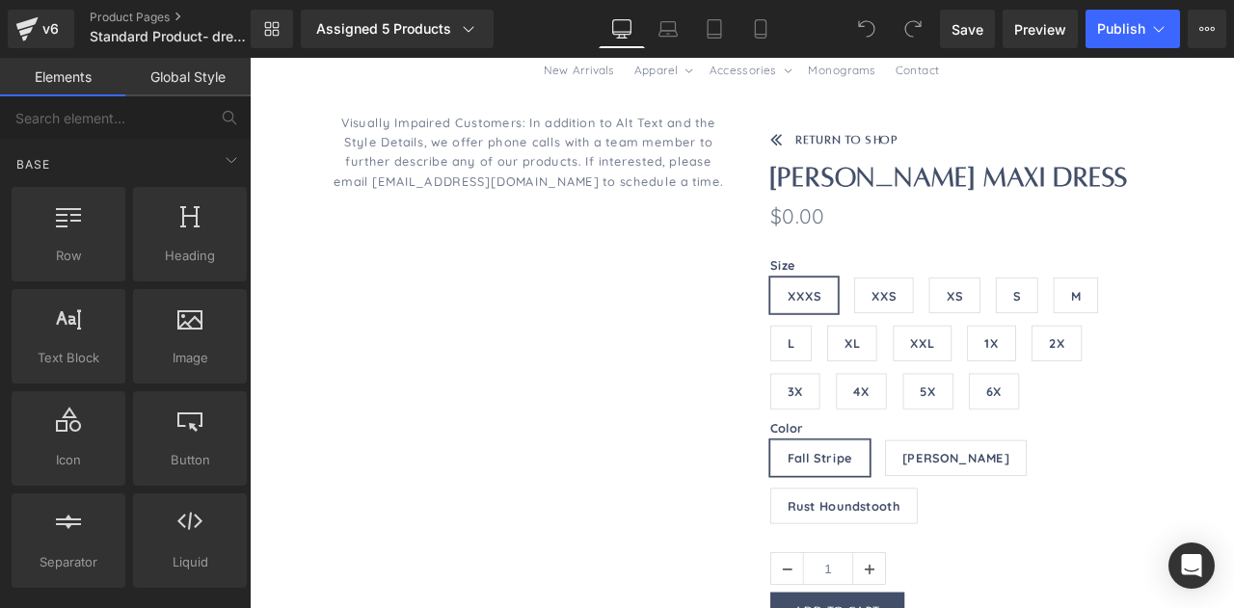
scroll to position [0, 0]
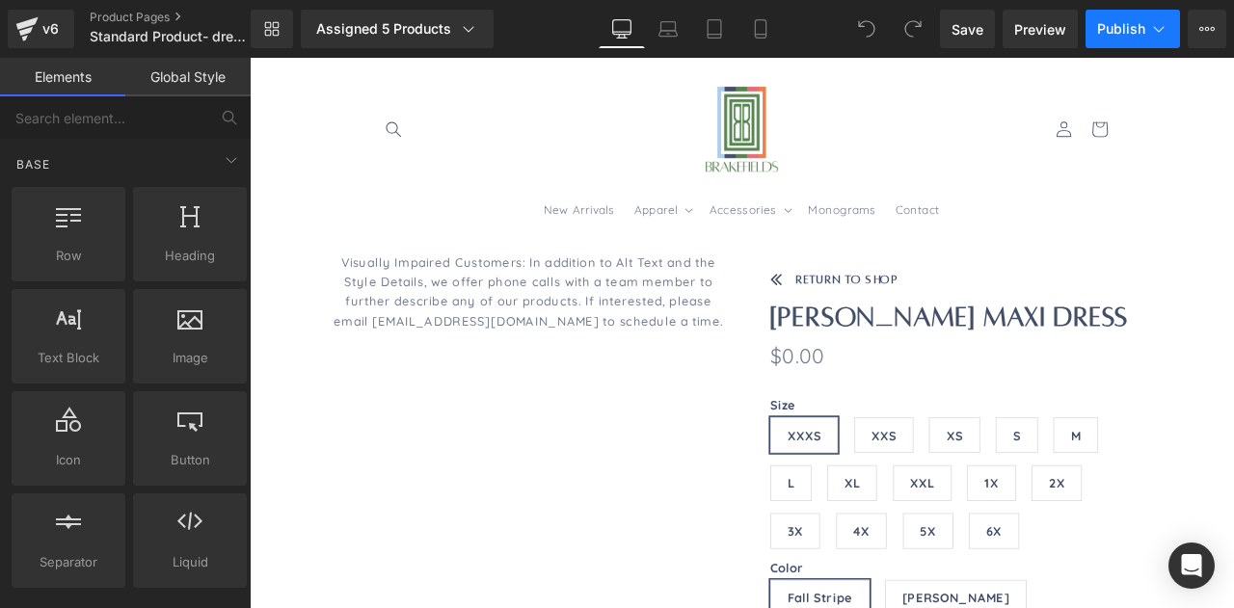
click at [1106, 32] on span "Publish" at bounding box center [1121, 28] width 48 height 15
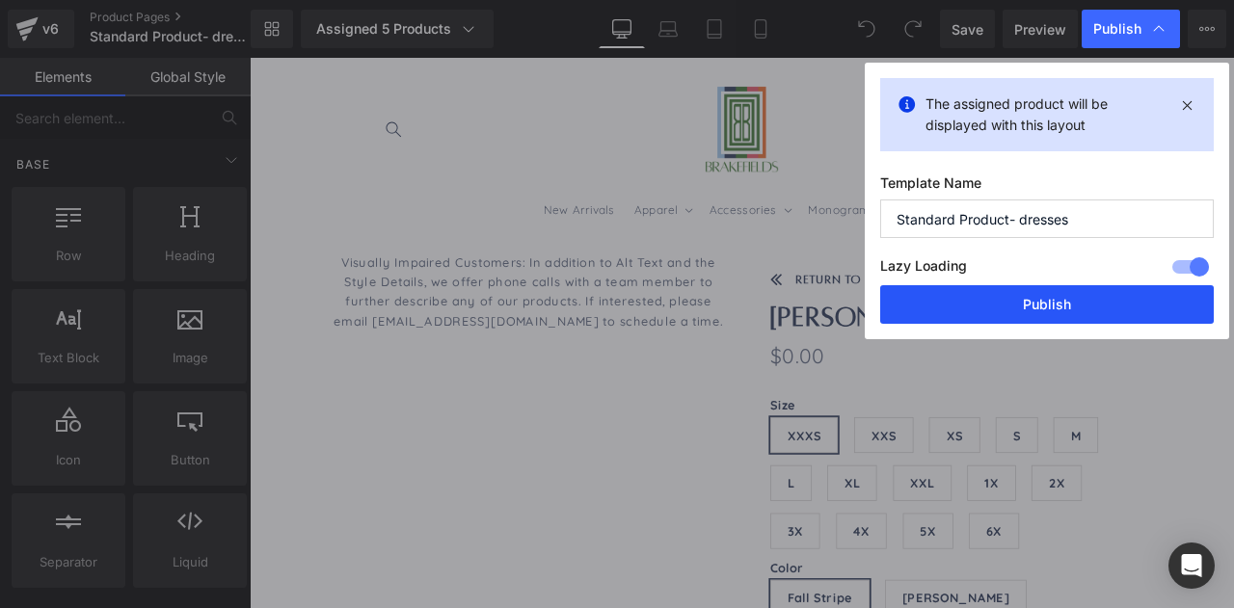
click at [1039, 295] on button "Publish" at bounding box center [1047, 304] width 334 height 39
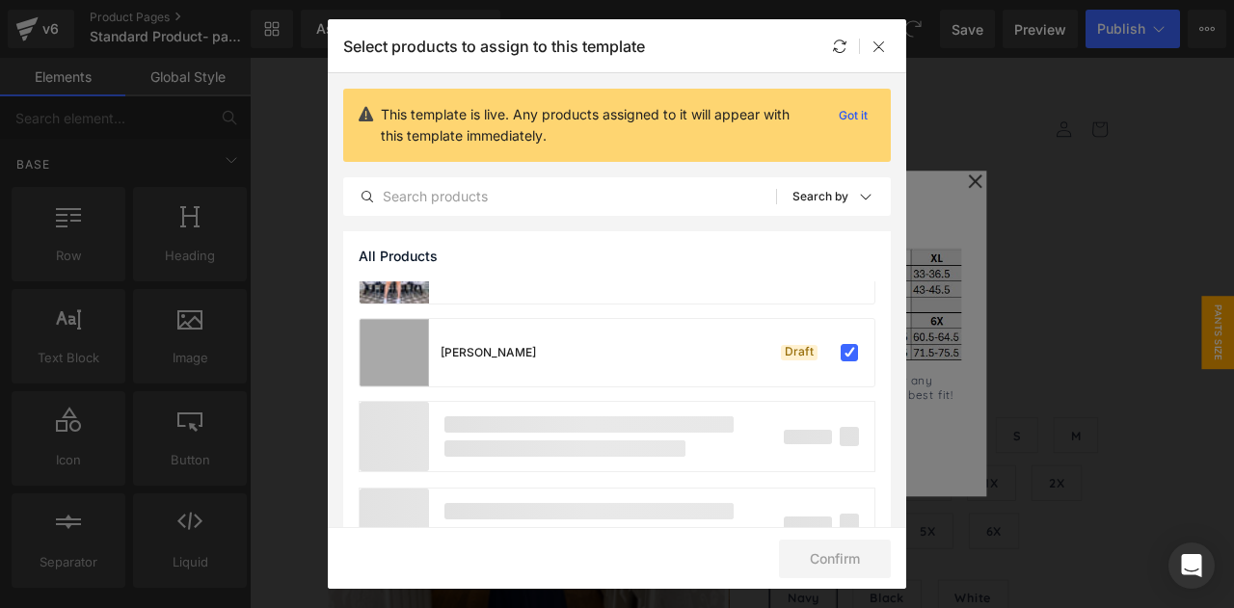
scroll to position [710, 0]
click at [885, 31] on div "Select products to assign to this template" at bounding box center [617, 45] width 578 height 53
click at [884, 43] on icon at bounding box center [878, 46] width 15 height 15
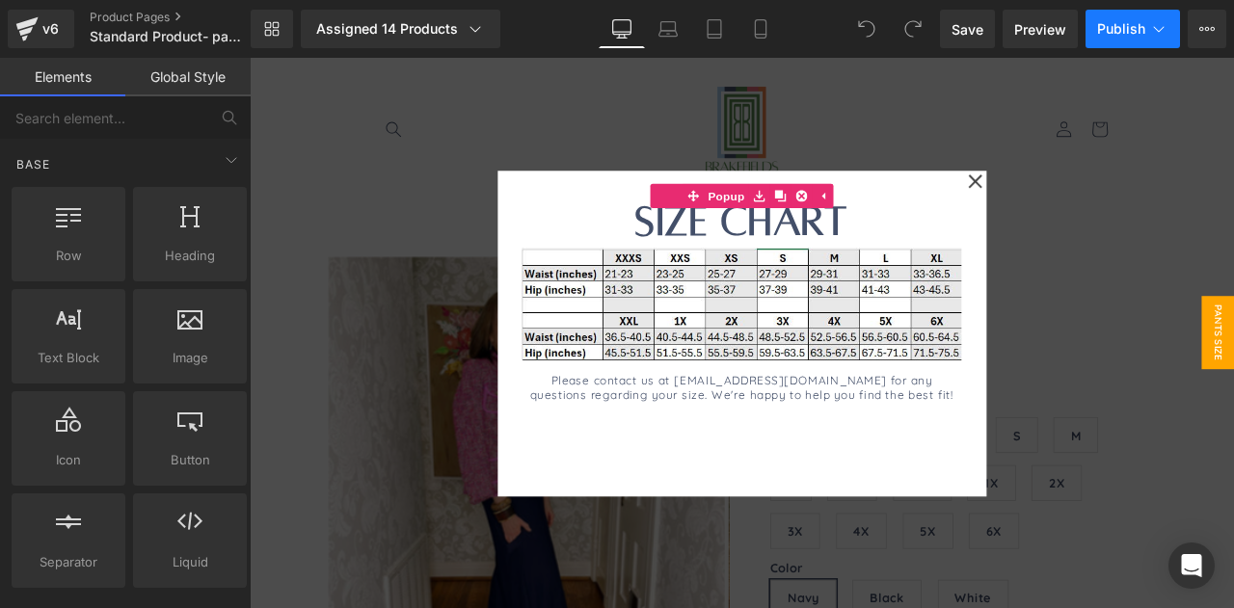
click at [1128, 36] on span "Publish" at bounding box center [1121, 28] width 48 height 15
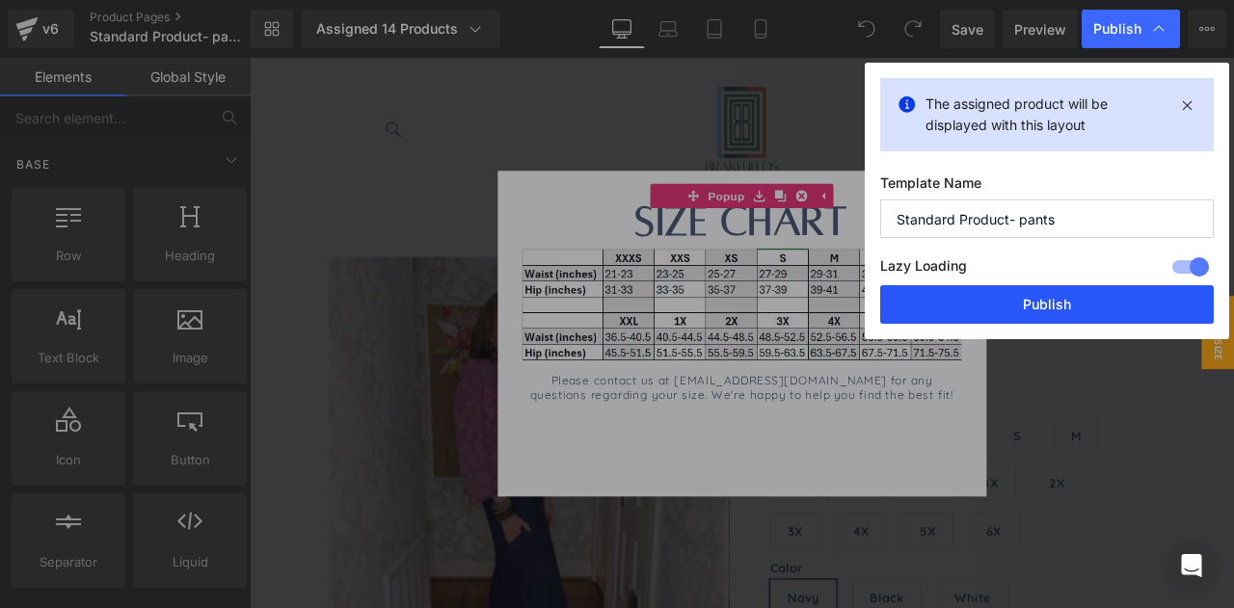
click at [1022, 301] on button "Publish" at bounding box center [1047, 304] width 334 height 39
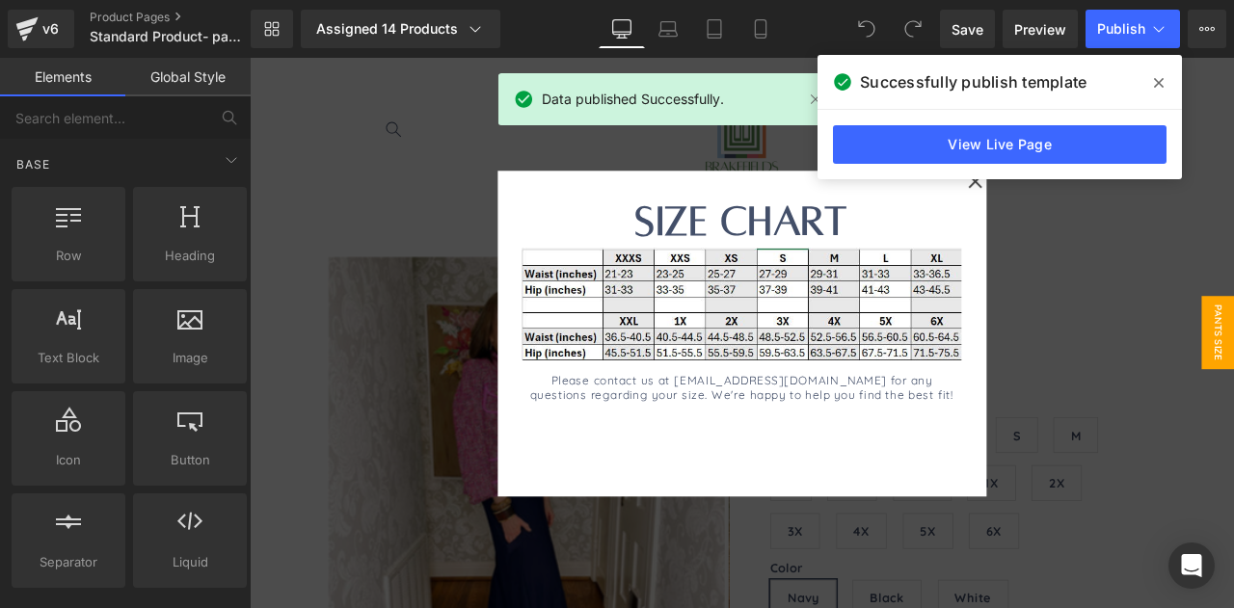
click at [433, 268] on div at bounding box center [833, 384] width 1166 height 653
